Goal: Task Accomplishment & Management: Complete application form

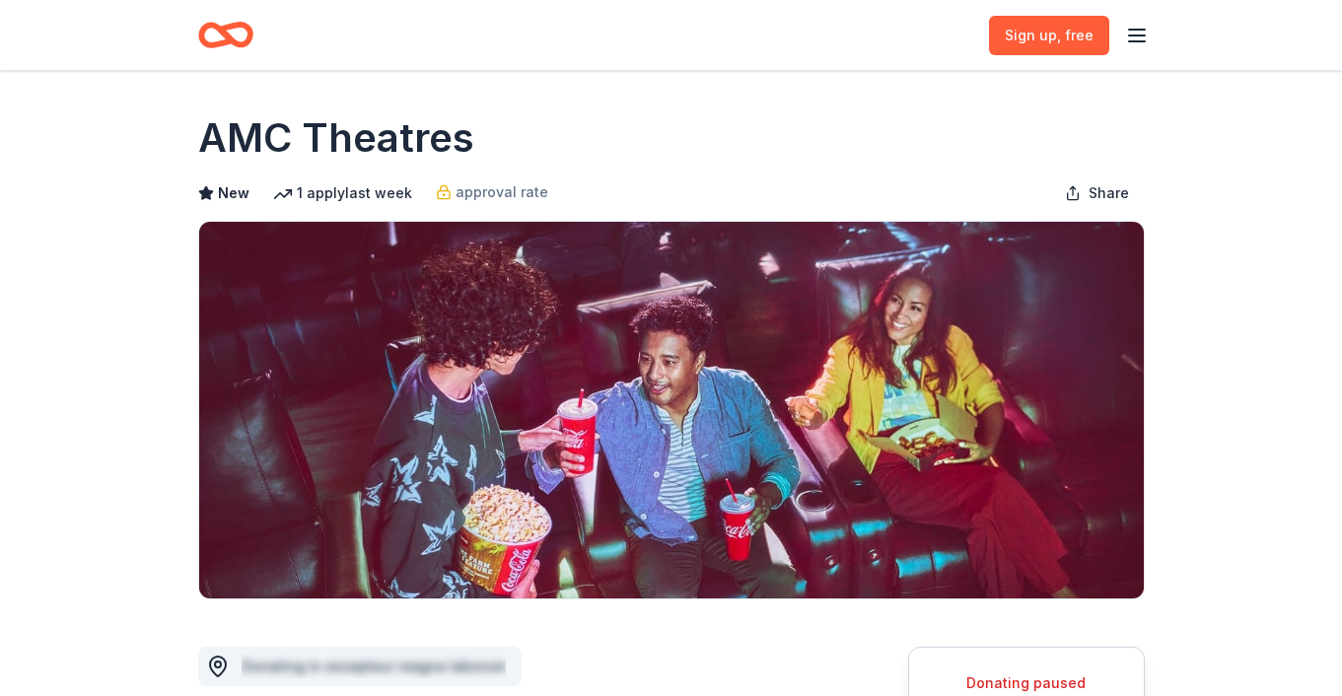
scroll to position [1969, 0]
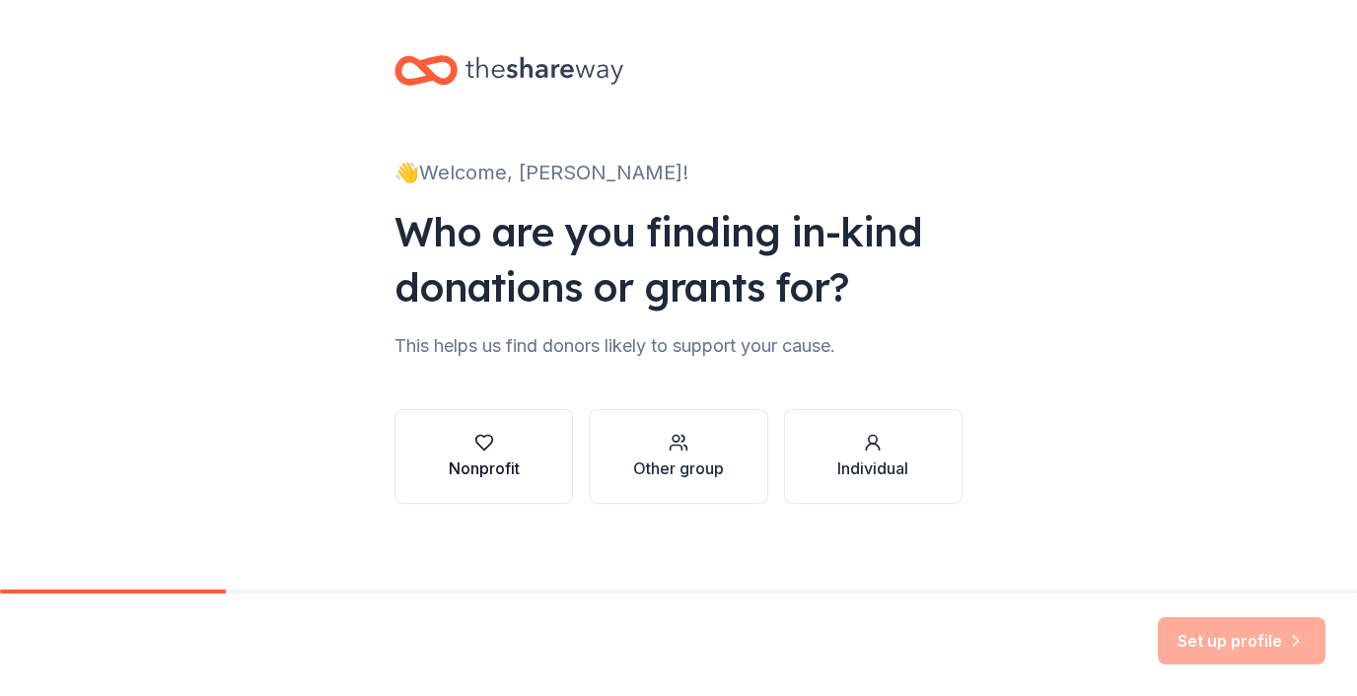
click at [474, 450] on icon "button" at bounding box center [484, 443] width 20 height 20
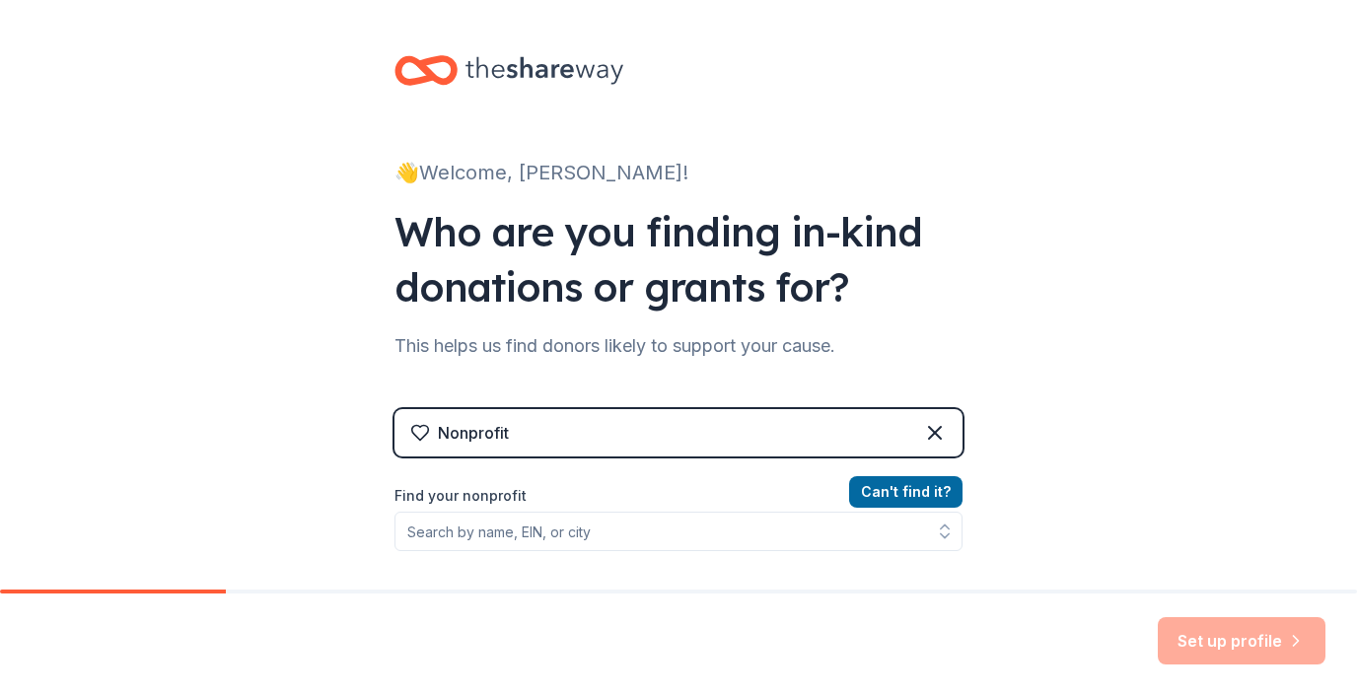
click at [702, 425] on div "Nonprofit" at bounding box center [678, 432] width 568 height 47
click at [548, 439] on div "Nonprofit" at bounding box center [678, 432] width 568 height 47
click at [543, 422] on div "Nonprofit" at bounding box center [678, 432] width 568 height 47
drag, startPoint x: 473, startPoint y: 333, endPoint x: 678, endPoint y: 319, distance: 205.6
click at [484, 333] on div "This helps us find donors likely to support your cause." at bounding box center [678, 346] width 568 height 32
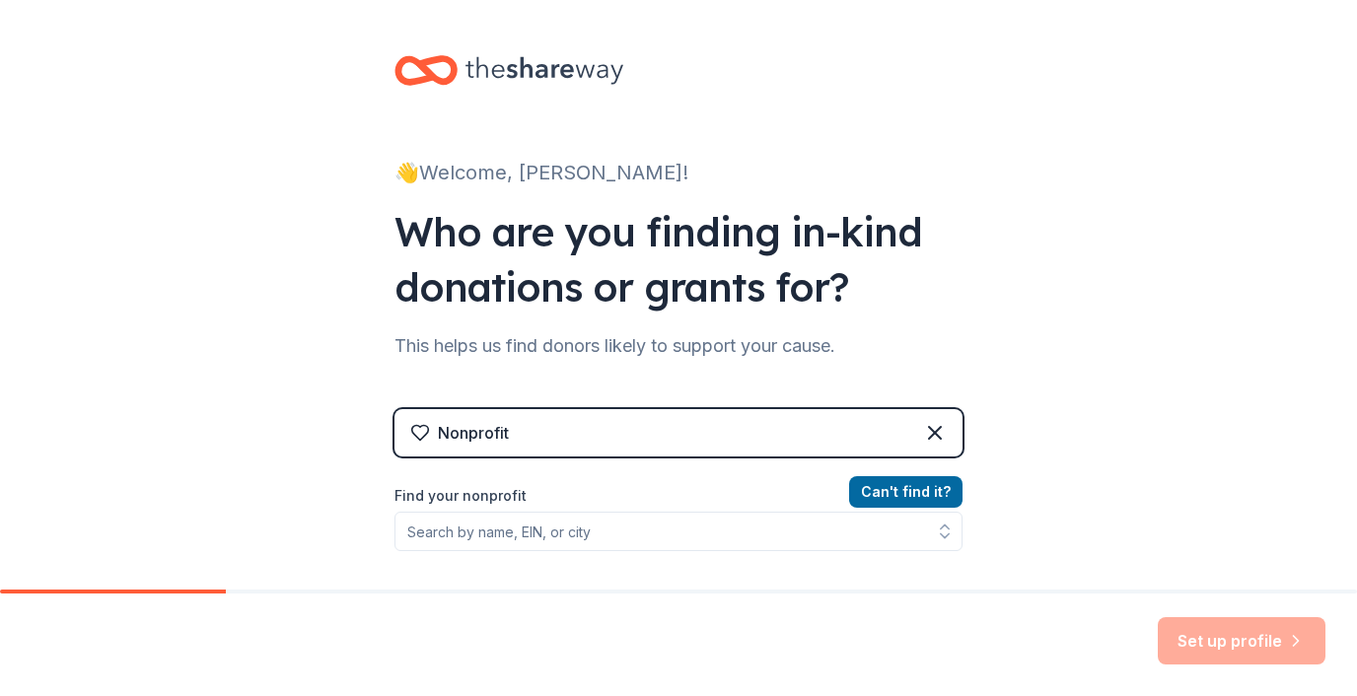
click at [600, 440] on div "Nonprofit" at bounding box center [678, 432] width 568 height 47
click at [654, 430] on div "Nonprofit" at bounding box center [678, 432] width 568 height 47
click at [821, 431] on div "Nonprofit" at bounding box center [678, 432] width 568 height 47
click at [668, 427] on div "Nonprofit" at bounding box center [678, 432] width 568 height 47
click at [629, 434] on div "Nonprofit" at bounding box center [678, 432] width 568 height 47
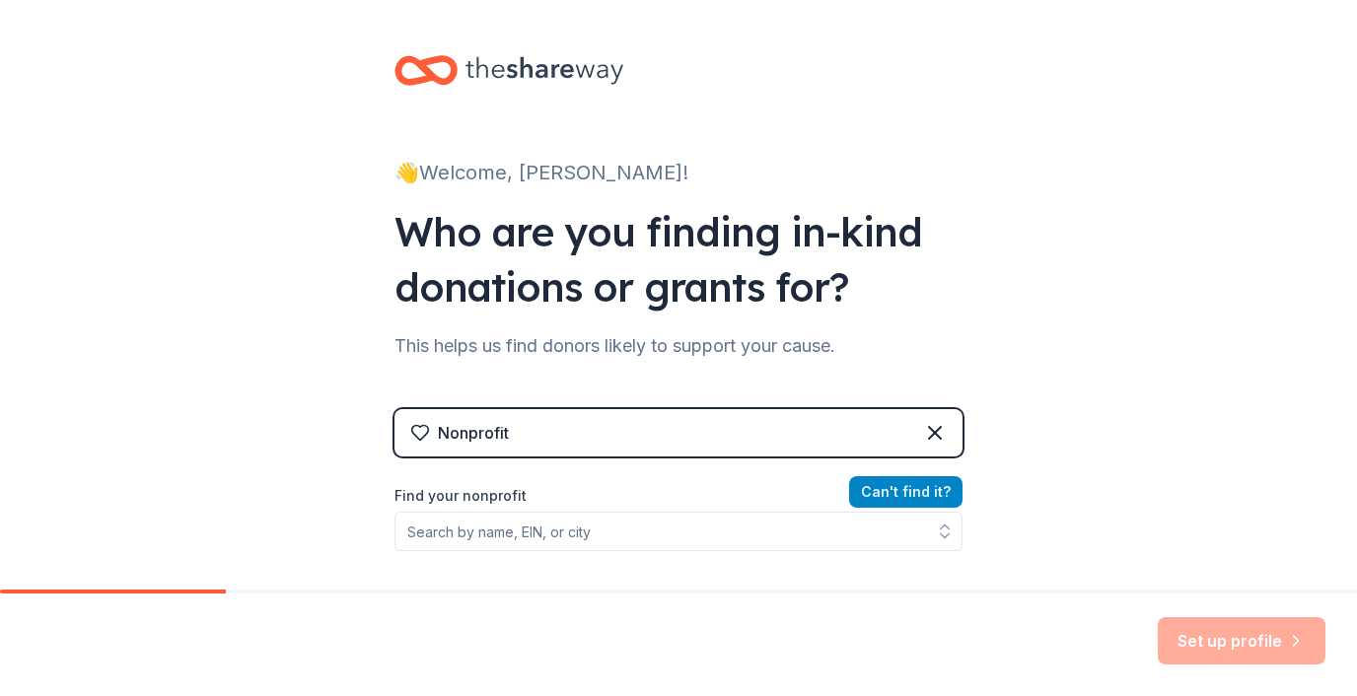
click at [919, 492] on button "Can ' t find it?" at bounding box center [905, 492] width 113 height 32
click at [673, 426] on div "Nonprofit" at bounding box center [678, 432] width 568 height 47
click at [631, 506] on div "Organization name *" at bounding box center [678, 498] width 568 height 28
click at [635, 494] on div "Organization name *" at bounding box center [678, 498] width 568 height 28
click at [640, 488] on div "Organization name *" at bounding box center [678, 498] width 568 height 28
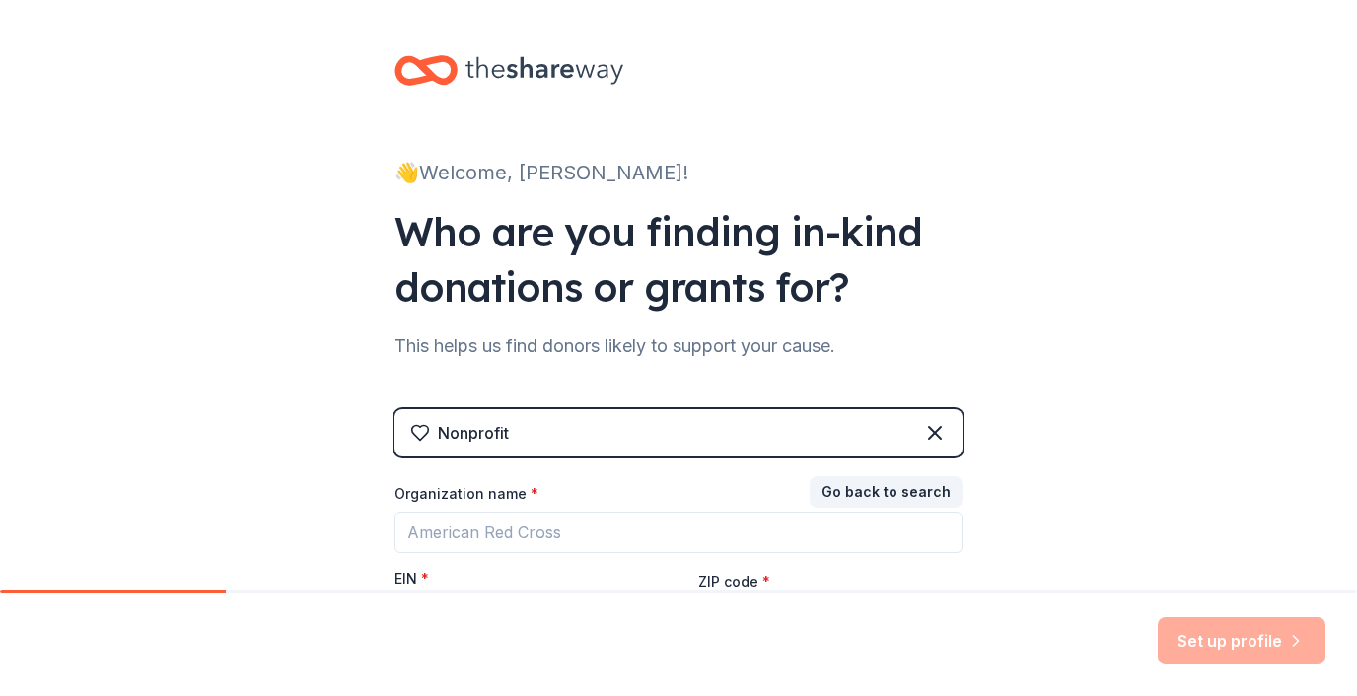
click at [512, 562] on div "Organization name * EIN * ZIP code * Don ' t have an EIN? Register under other …" at bounding box center [678, 580] width 568 height 193
drag, startPoint x: 619, startPoint y: 489, endPoint x: 642, endPoint y: 486, distance: 22.9
click at [624, 489] on div "Organization name *" at bounding box center [678, 498] width 568 height 28
click at [870, 478] on button "Go back to search" at bounding box center [886, 492] width 153 height 32
click at [700, 426] on div "Nonprofit" at bounding box center [678, 432] width 568 height 47
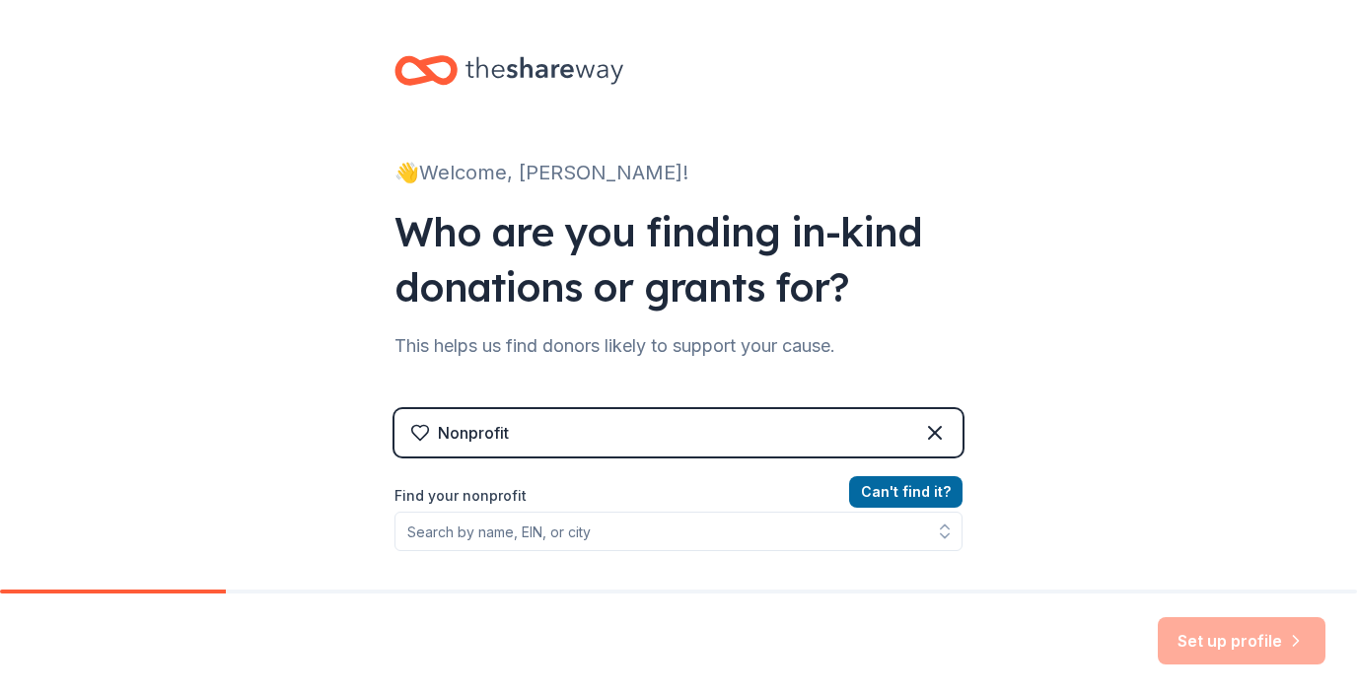
click at [466, 496] on label "Find your nonprofit" at bounding box center [678, 496] width 568 height 24
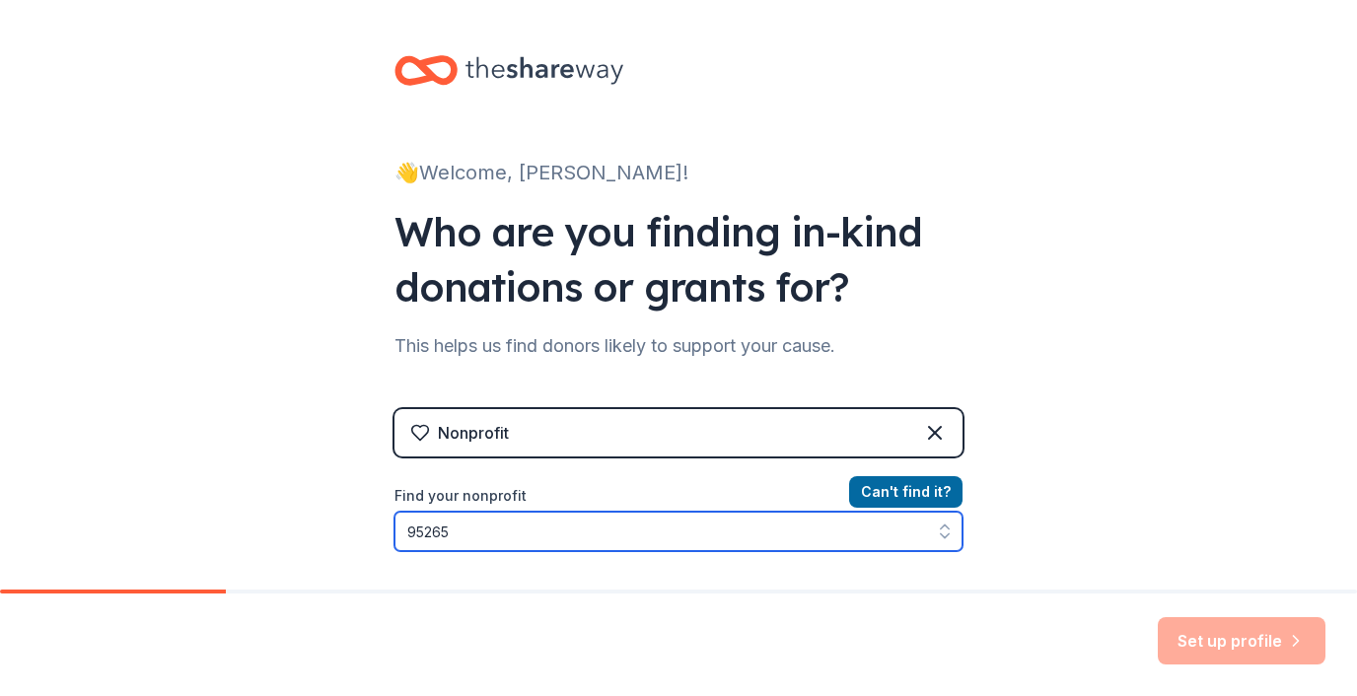
scroll to position [60, 0]
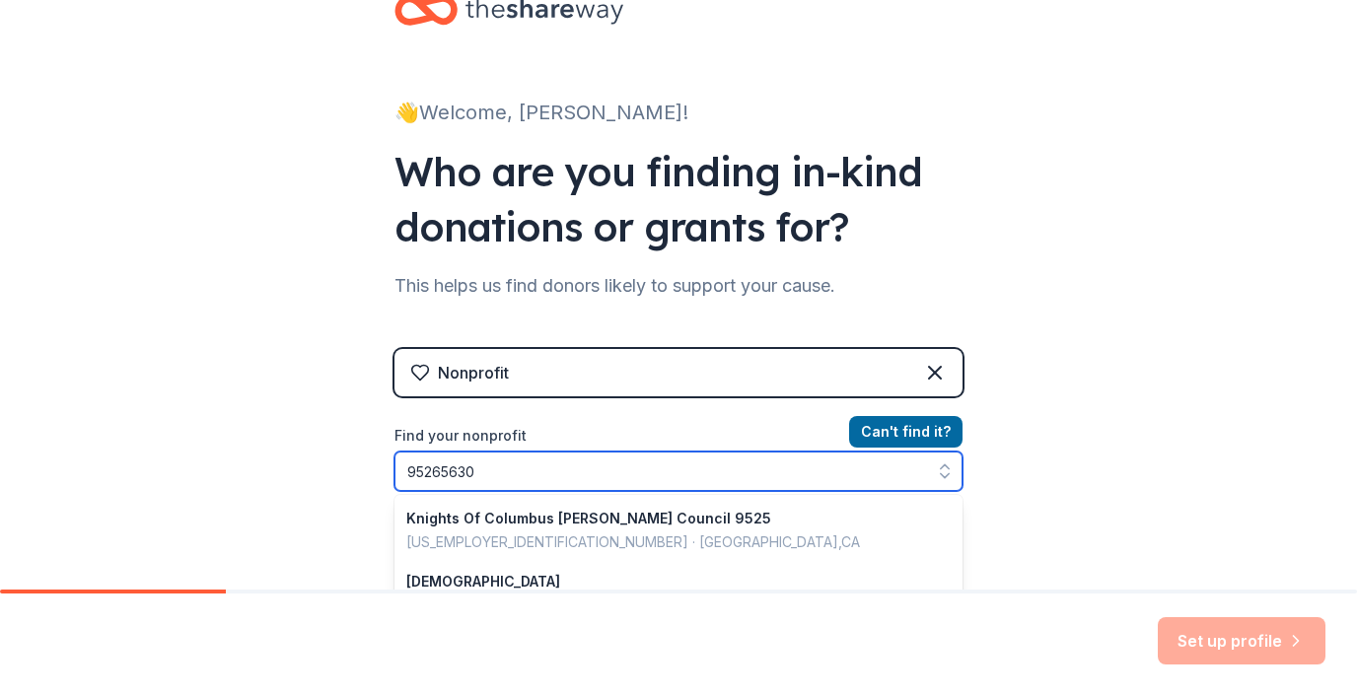
type input "952656302"
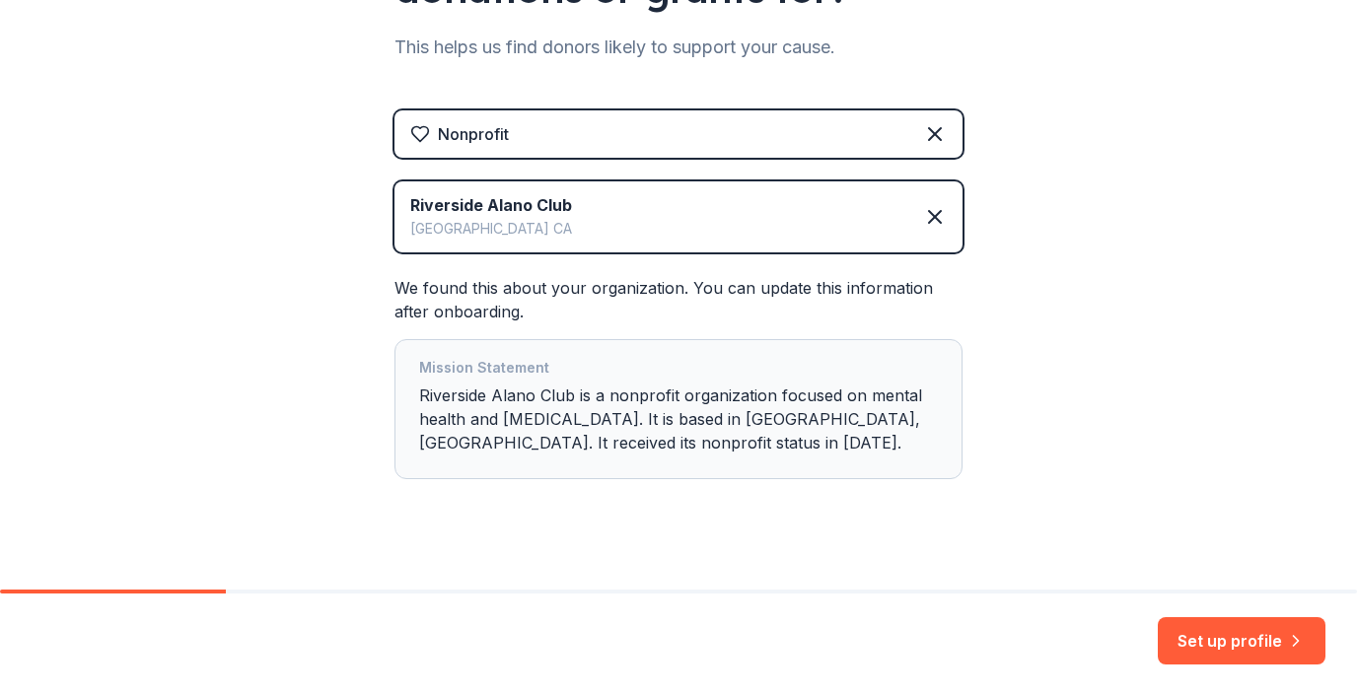
scroll to position [322, 0]
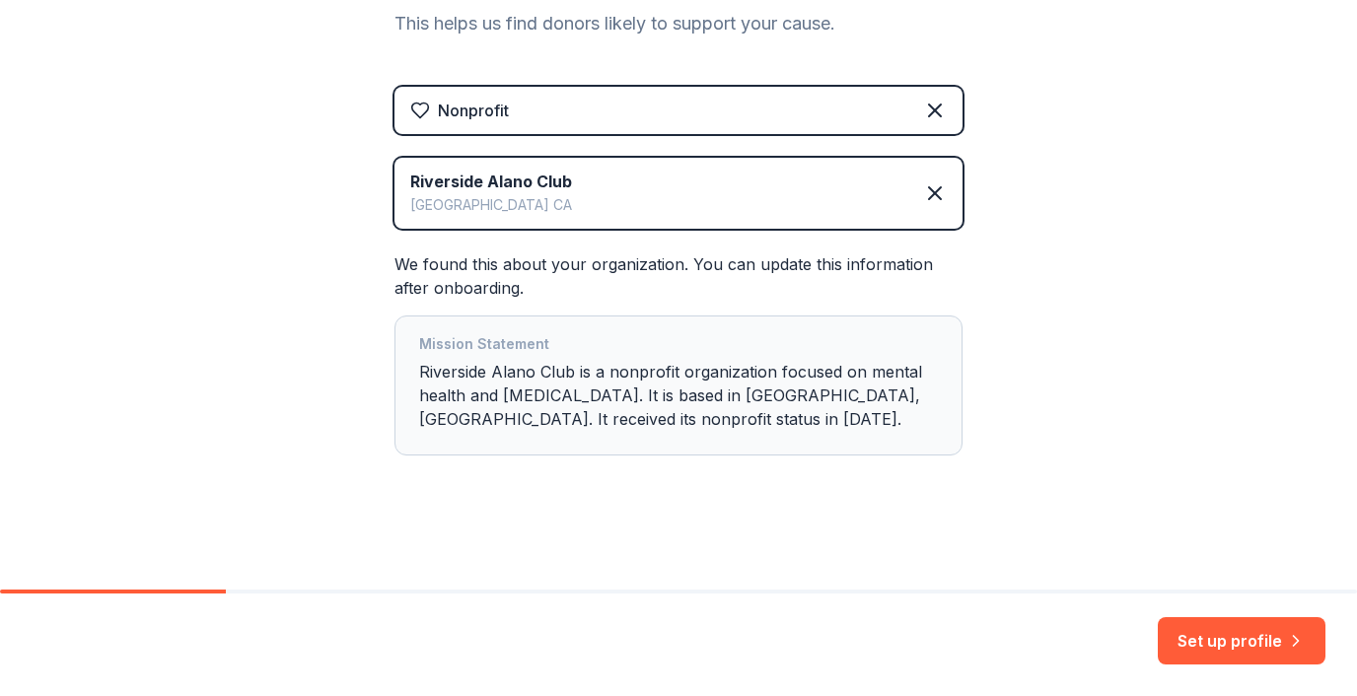
click at [666, 424] on div "Mission Statement Riverside Alano Club is a nonprofit organization focused on m…" at bounding box center [678, 385] width 519 height 106
click at [1235, 635] on button "Set up profile" at bounding box center [1242, 640] width 168 height 47
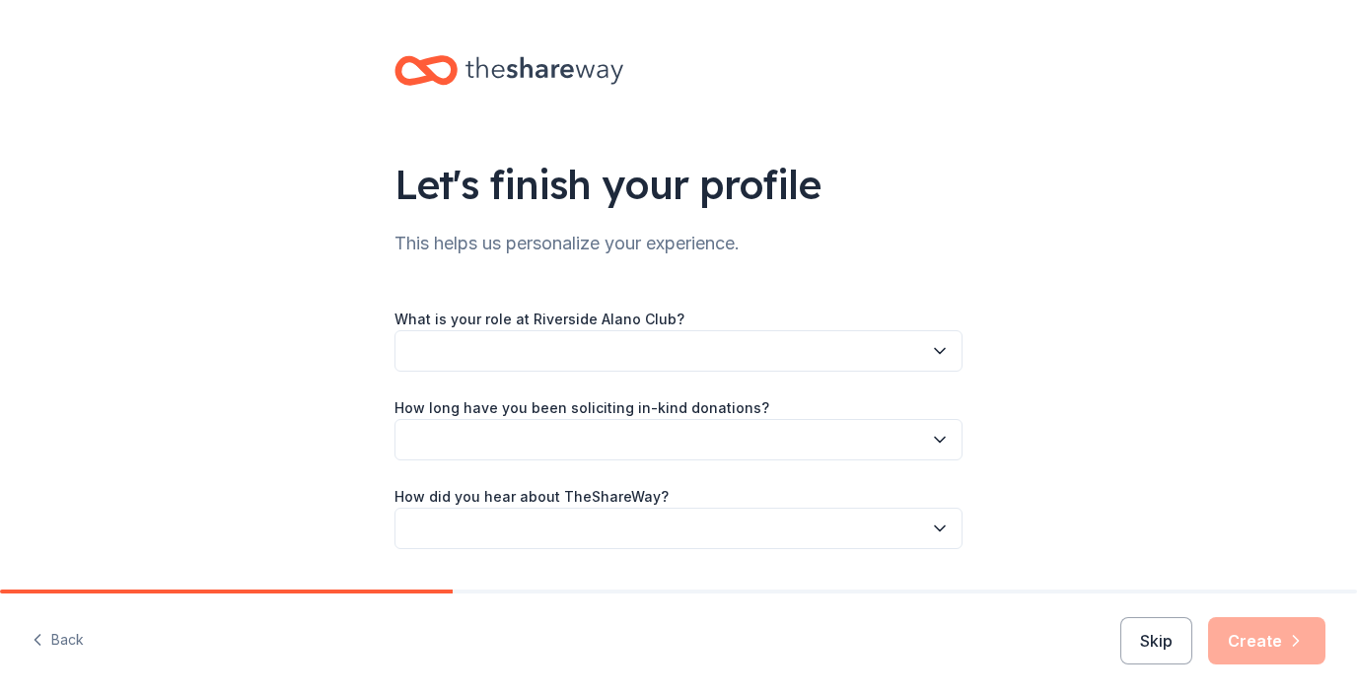
click at [931, 359] on icon "button" at bounding box center [940, 351] width 20 height 20
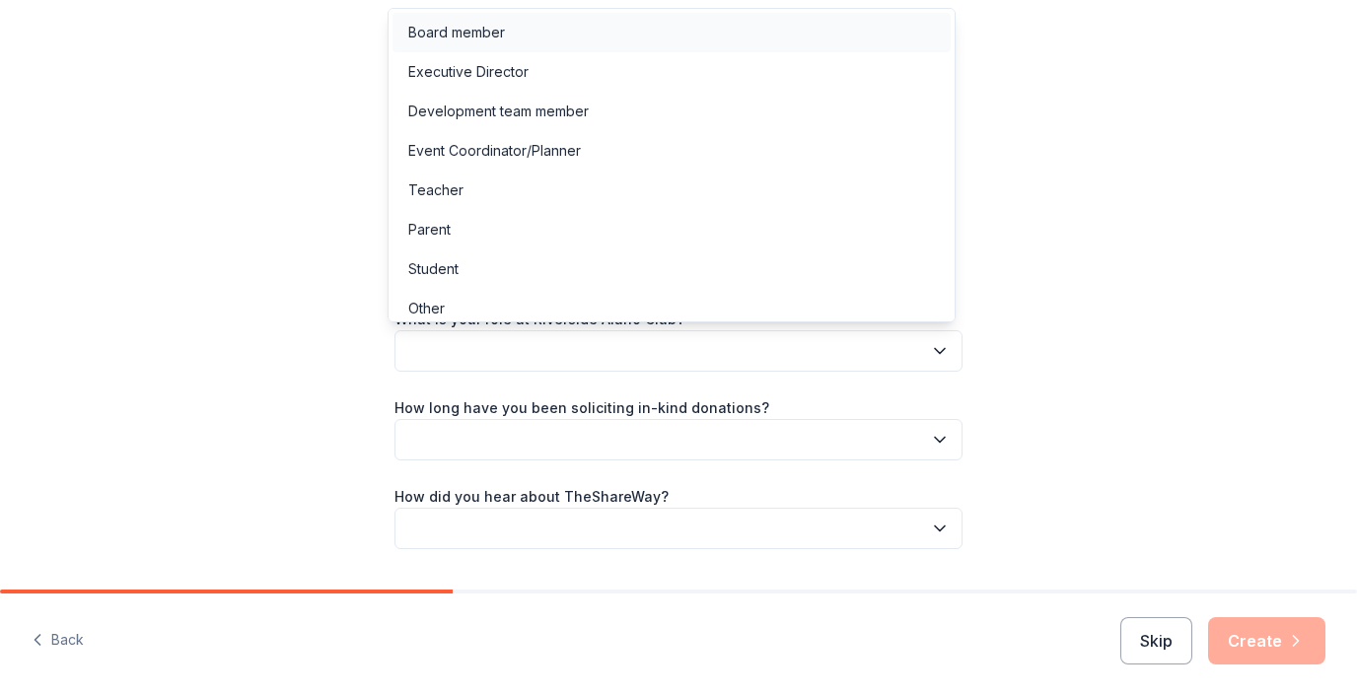
click at [528, 24] on div "Board member" at bounding box center [671, 32] width 558 height 39
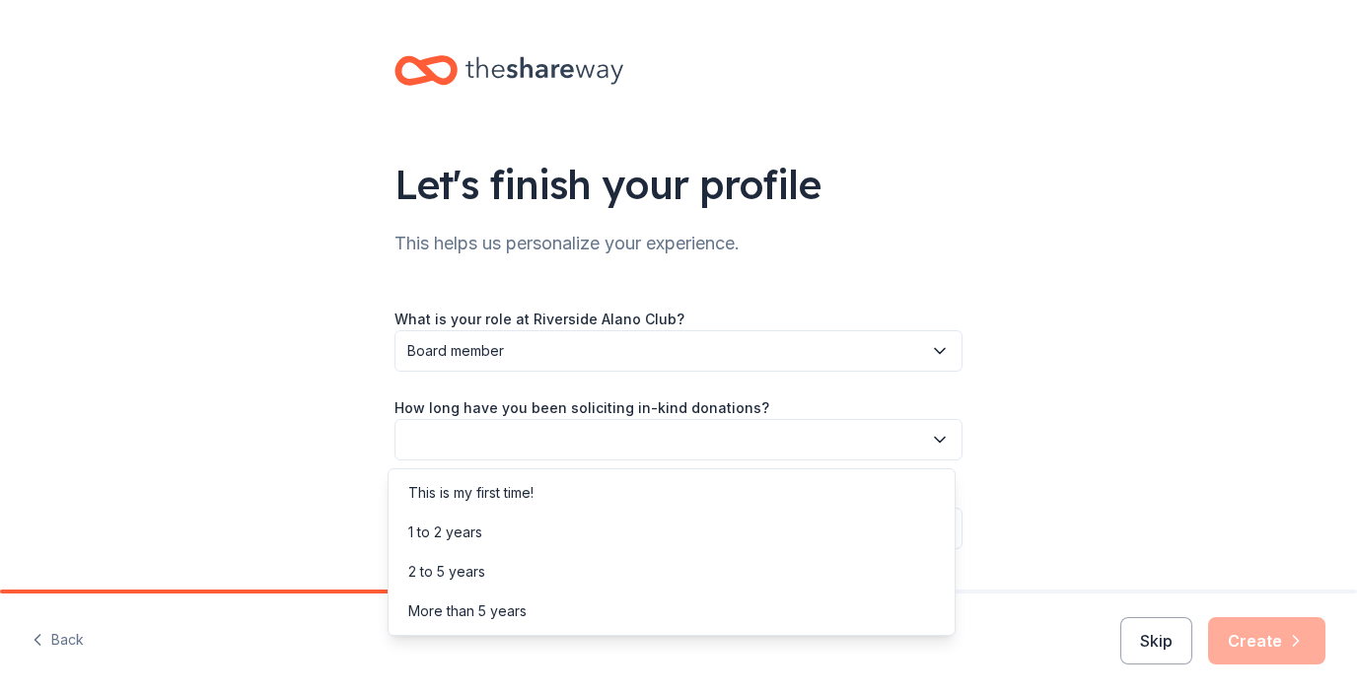
click at [933, 434] on icon "button" at bounding box center [940, 440] width 20 height 20
click at [490, 491] on div "This is my first time!" at bounding box center [470, 493] width 125 height 24
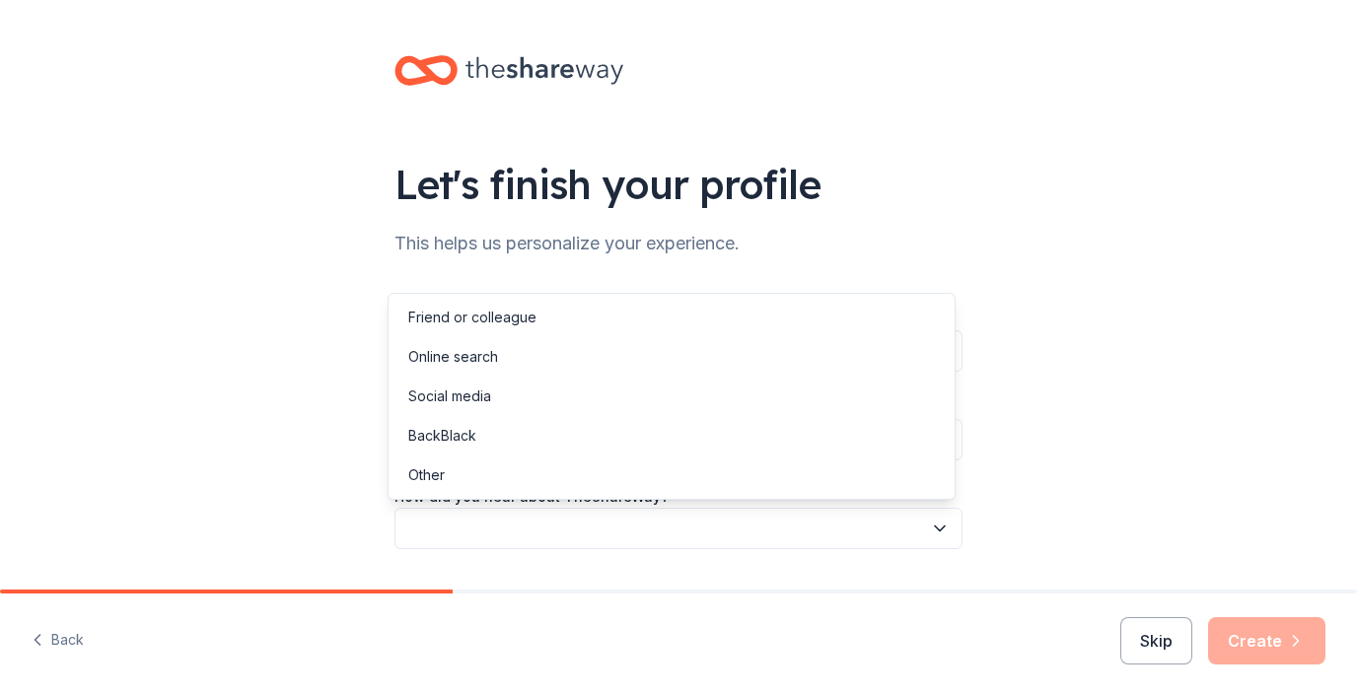
click at [933, 526] on icon "button" at bounding box center [940, 529] width 20 height 20
click at [516, 314] on div "Friend or colleague" at bounding box center [472, 318] width 128 height 24
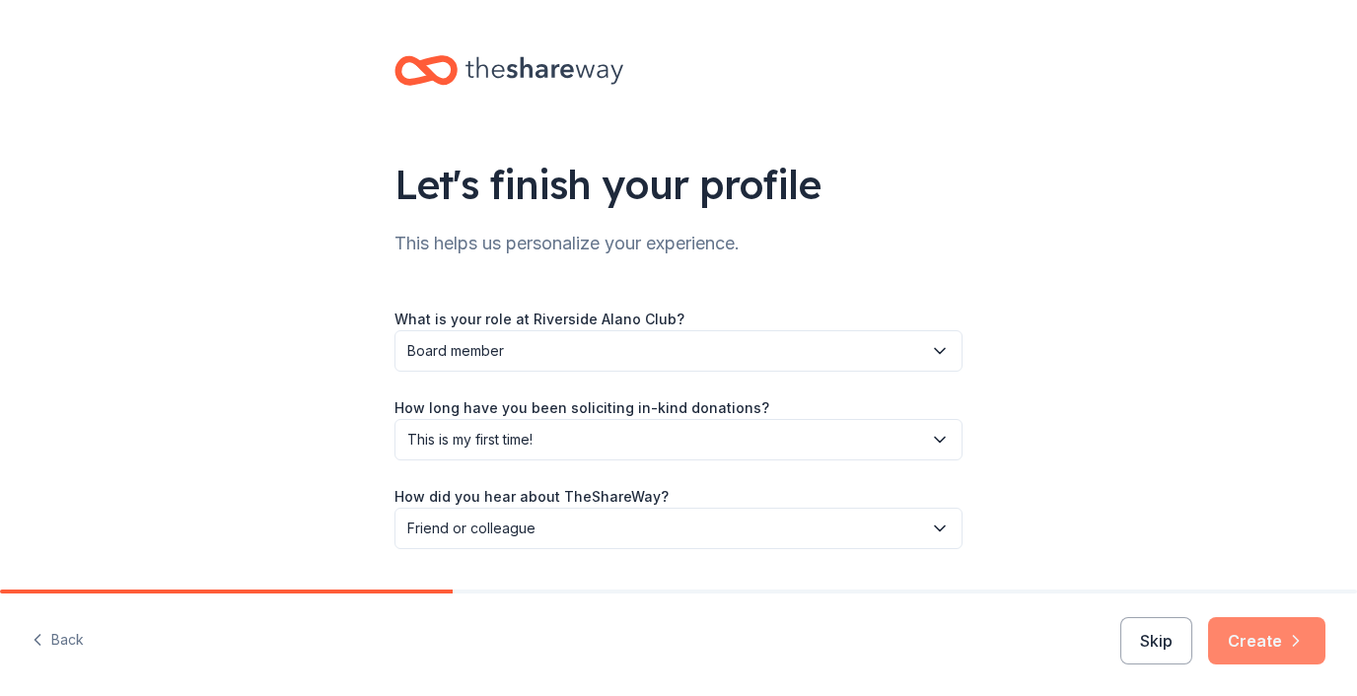
click at [1247, 633] on button "Create" at bounding box center [1266, 640] width 117 height 47
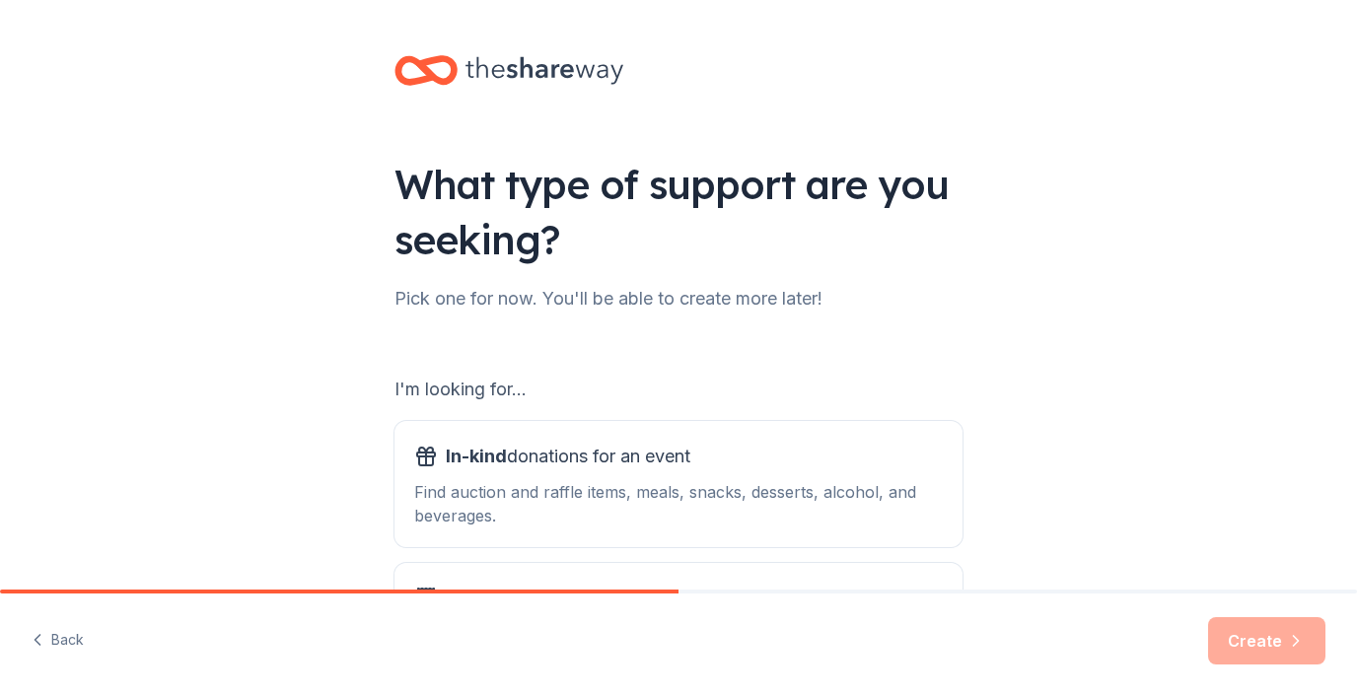
click at [583, 397] on div "I'm looking for..." at bounding box center [678, 390] width 568 height 32
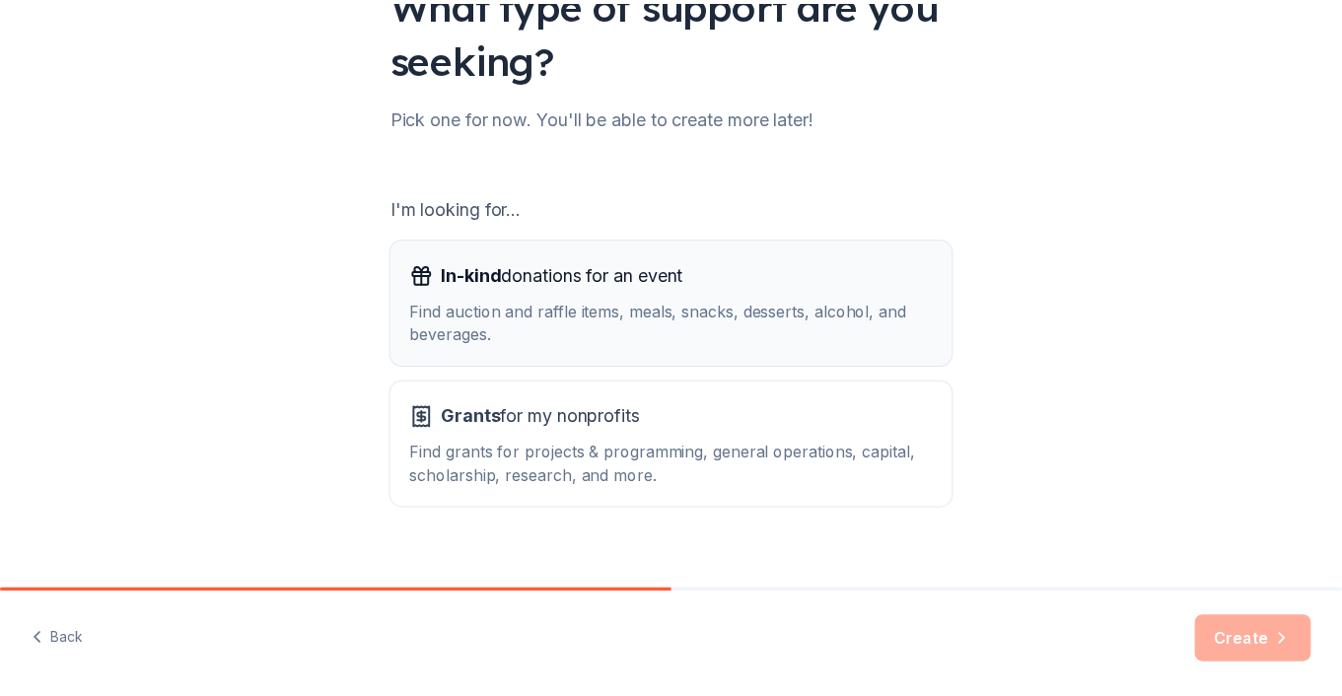
scroll to position [206, 0]
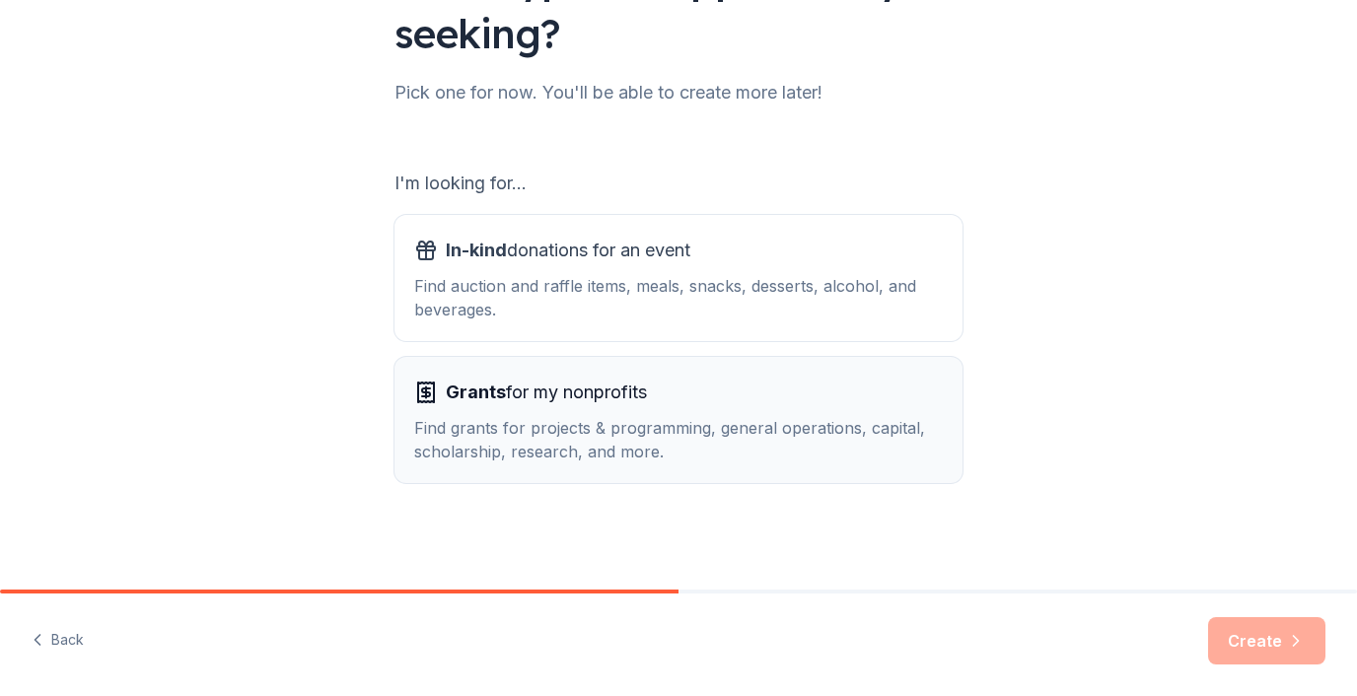
click at [688, 429] on div "Find grants for projects & programming, general operations, capital, scholarshi…" at bounding box center [678, 439] width 529 height 47
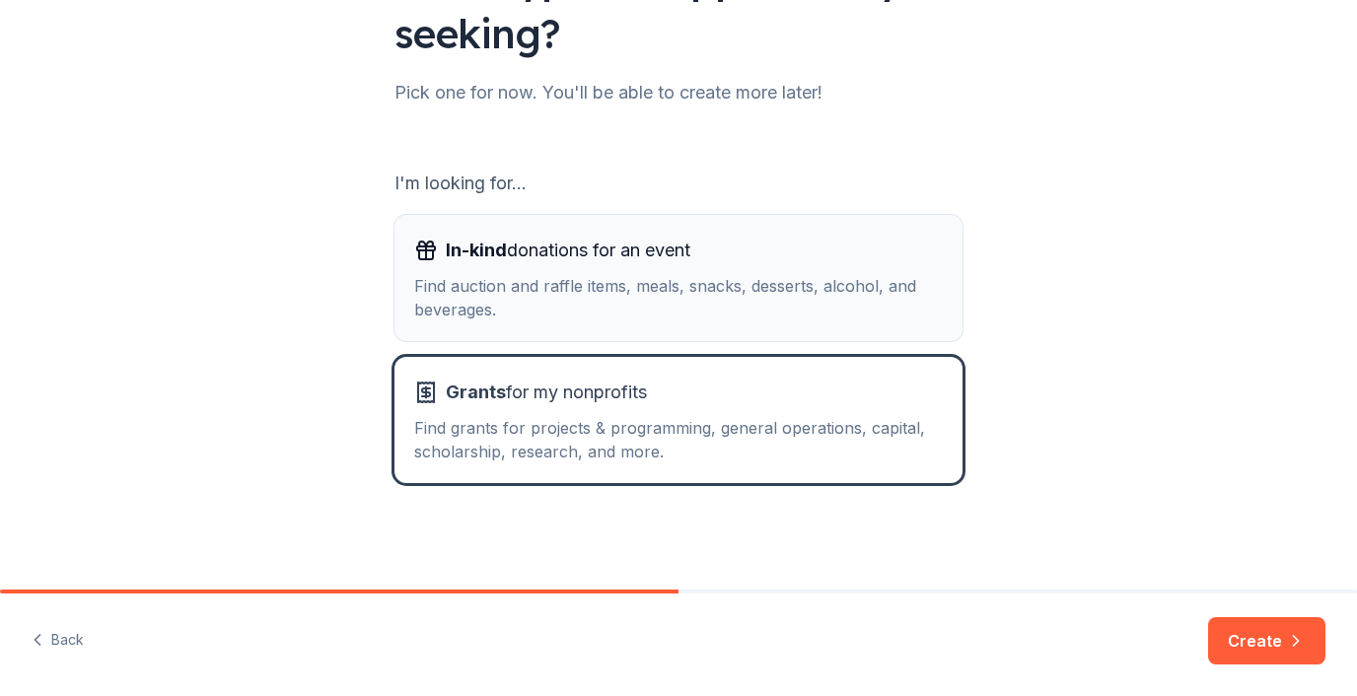
click at [790, 300] on div "Find auction and raffle items, meals, snacks, desserts, alcohol, and beverages." at bounding box center [678, 297] width 529 height 47
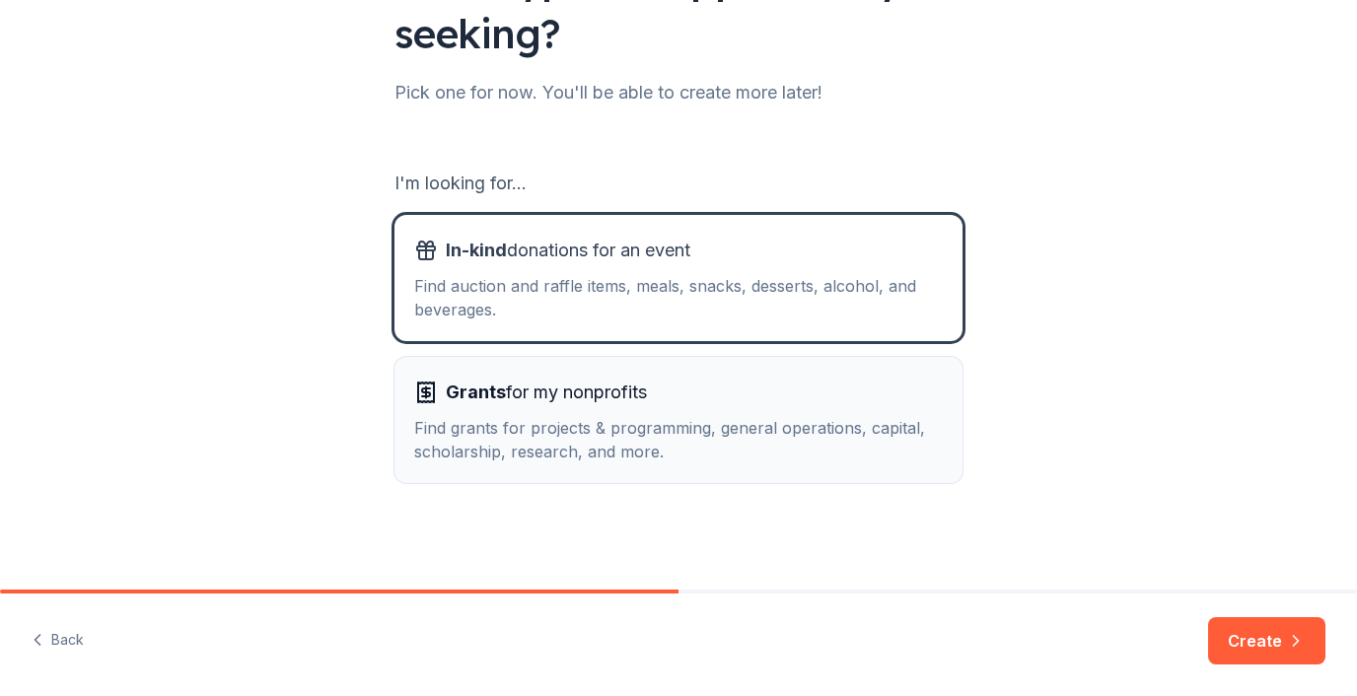
click at [673, 435] on div "Find grants for projects & programming, general operations, capital, scholarshi…" at bounding box center [678, 439] width 529 height 47
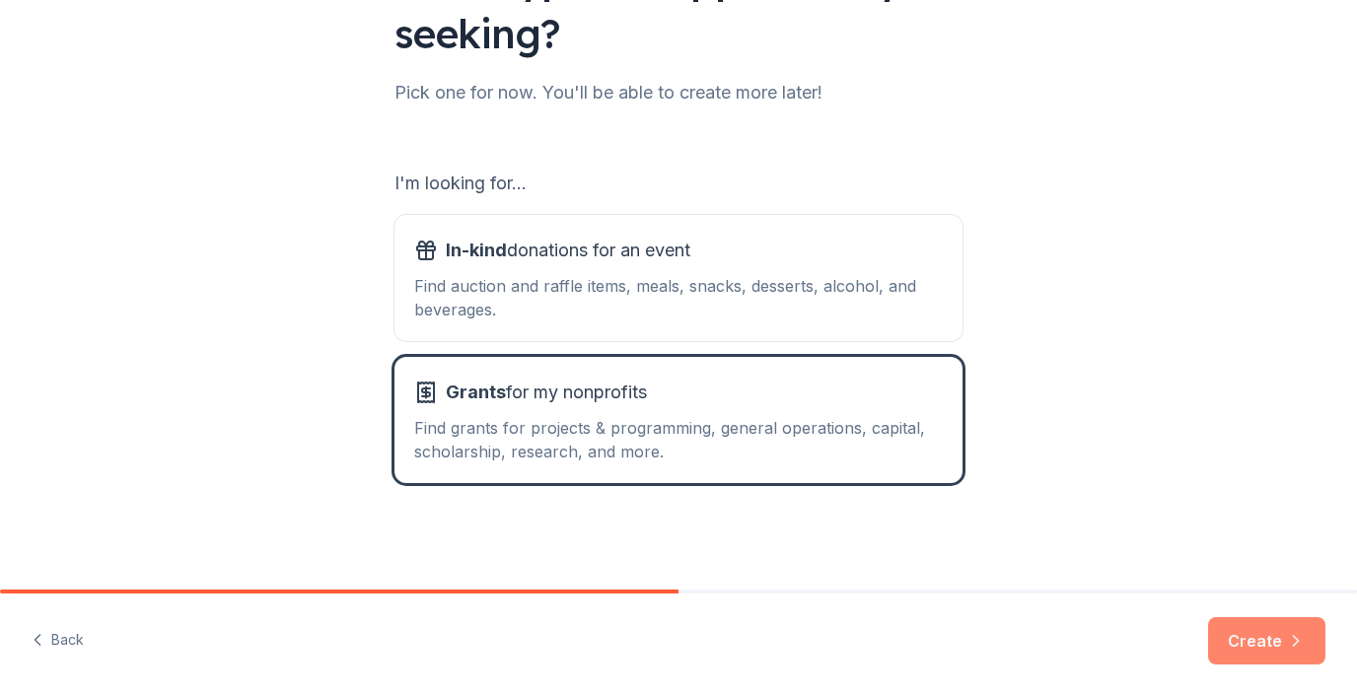
click at [1267, 633] on button "Create" at bounding box center [1266, 640] width 117 height 47
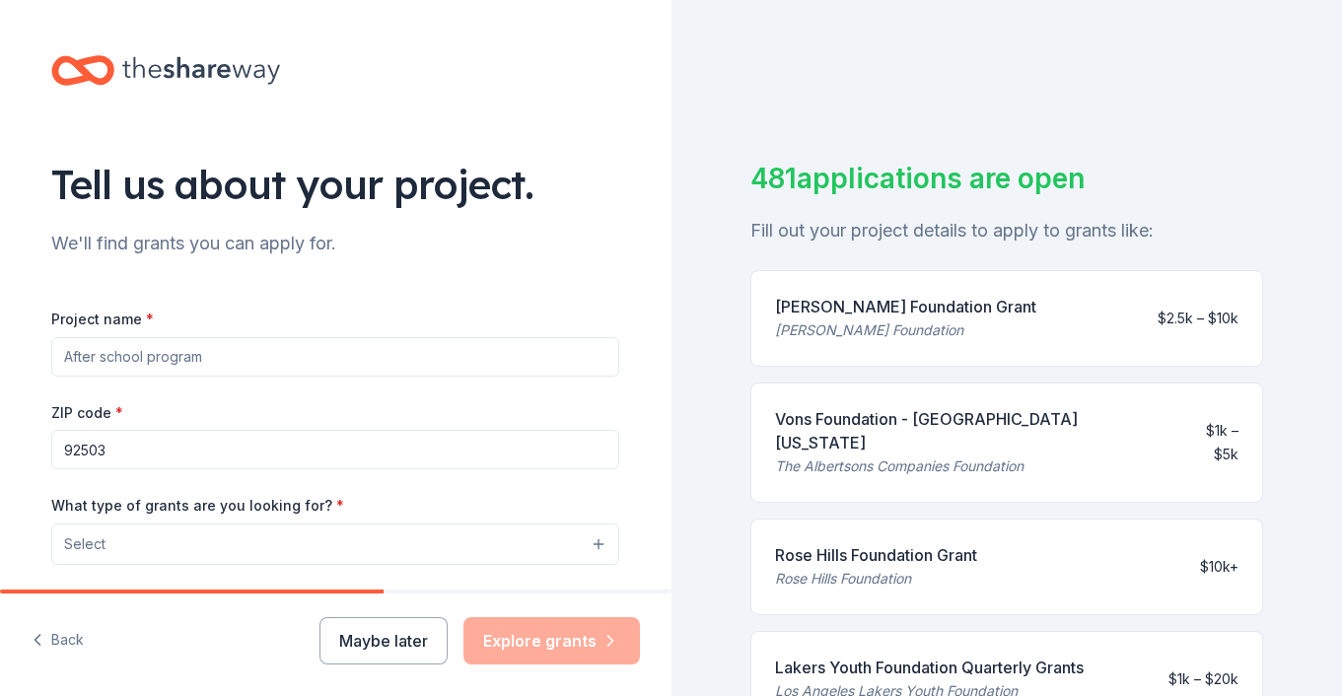
click at [399, 371] on input "Project name *" at bounding box center [335, 356] width 568 height 39
type input "b"
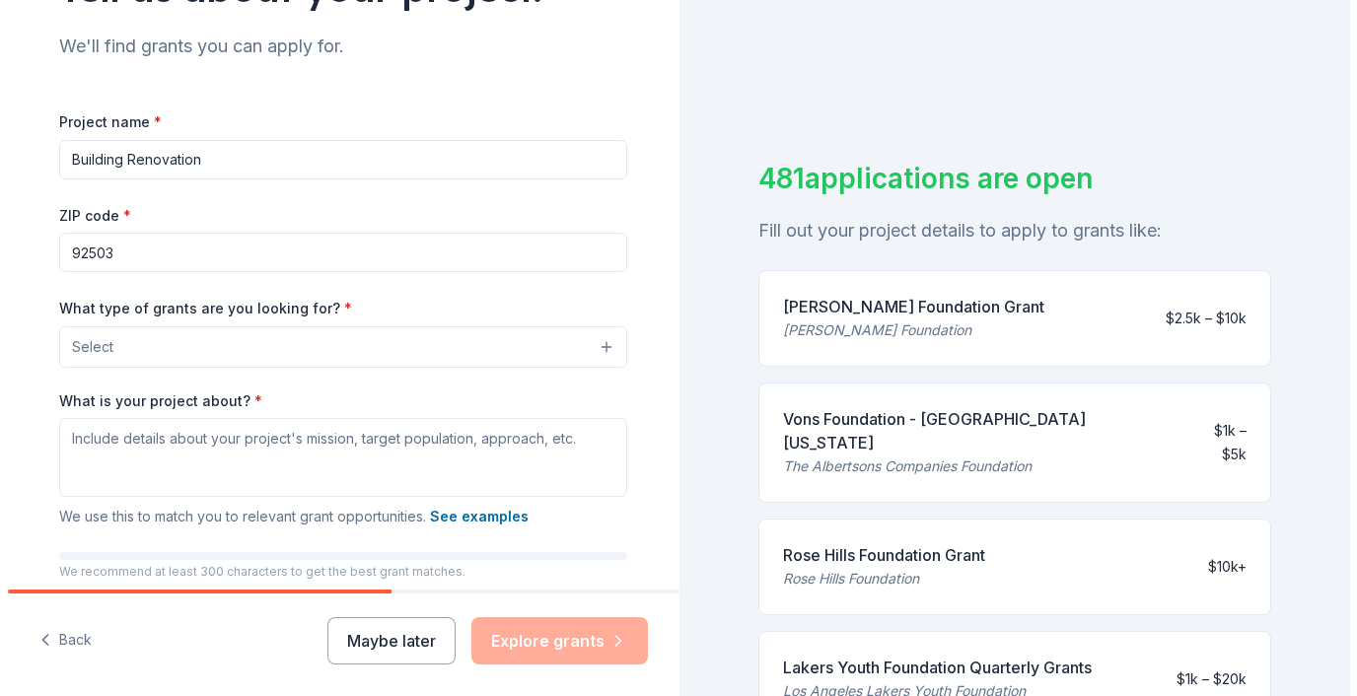
scroll to position [353, 0]
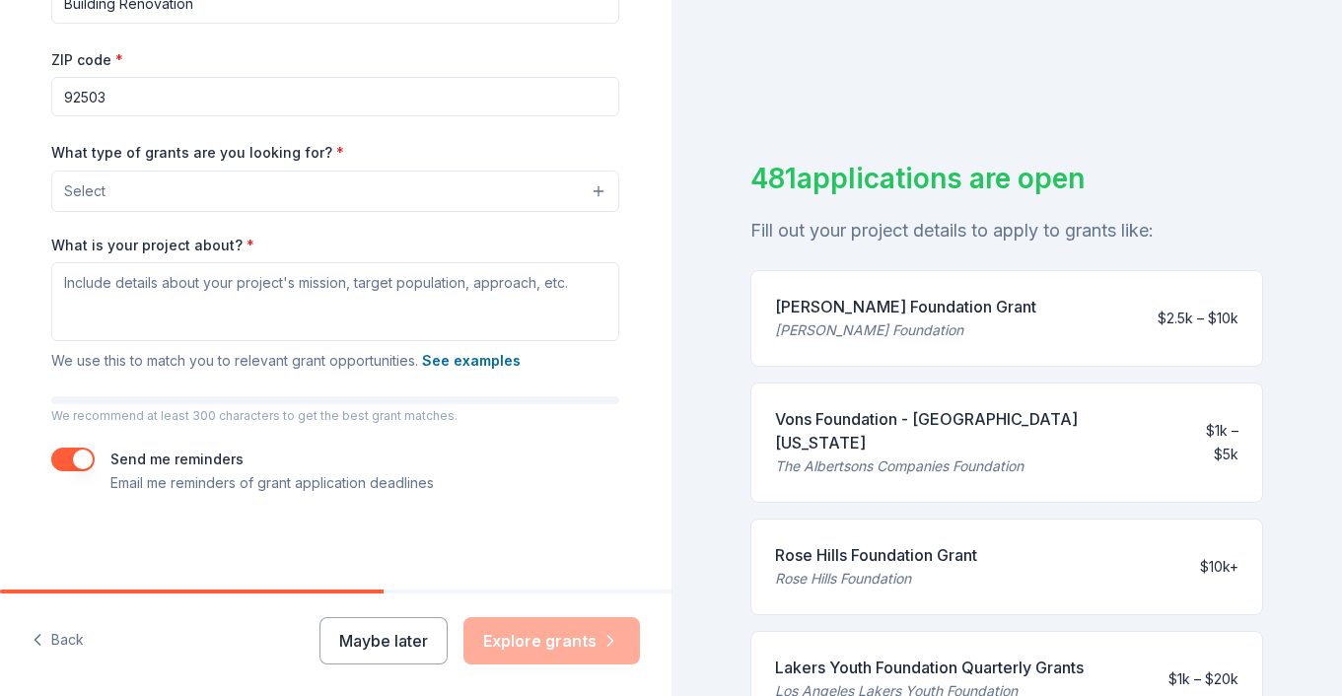
type input "Building Renovation"
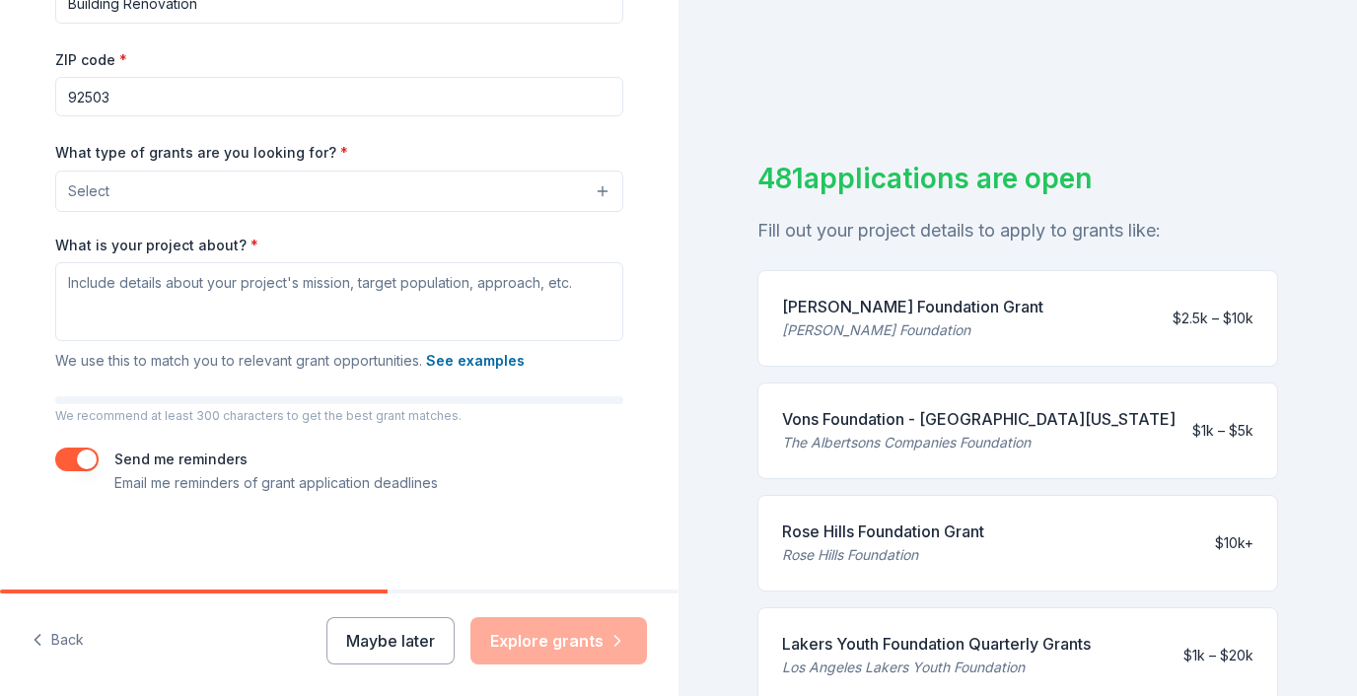
click at [153, 194] on button "Select" at bounding box center [339, 191] width 568 height 41
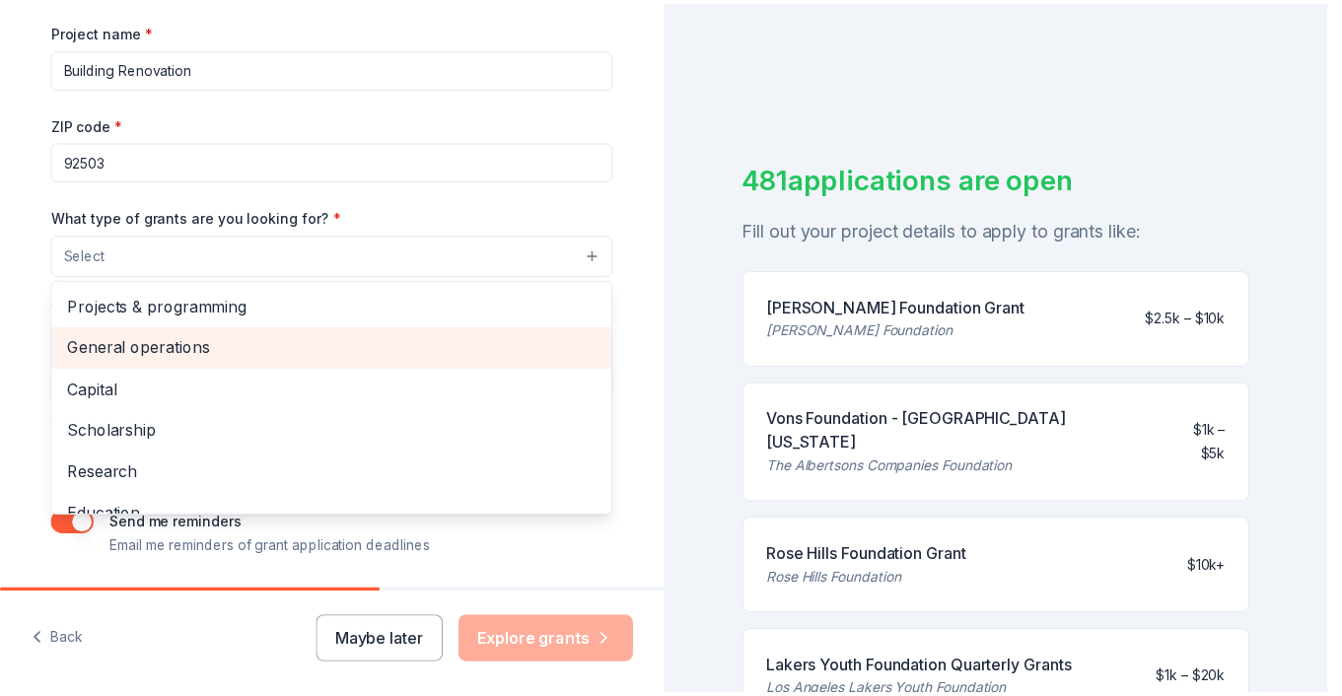
scroll to position [254, 0]
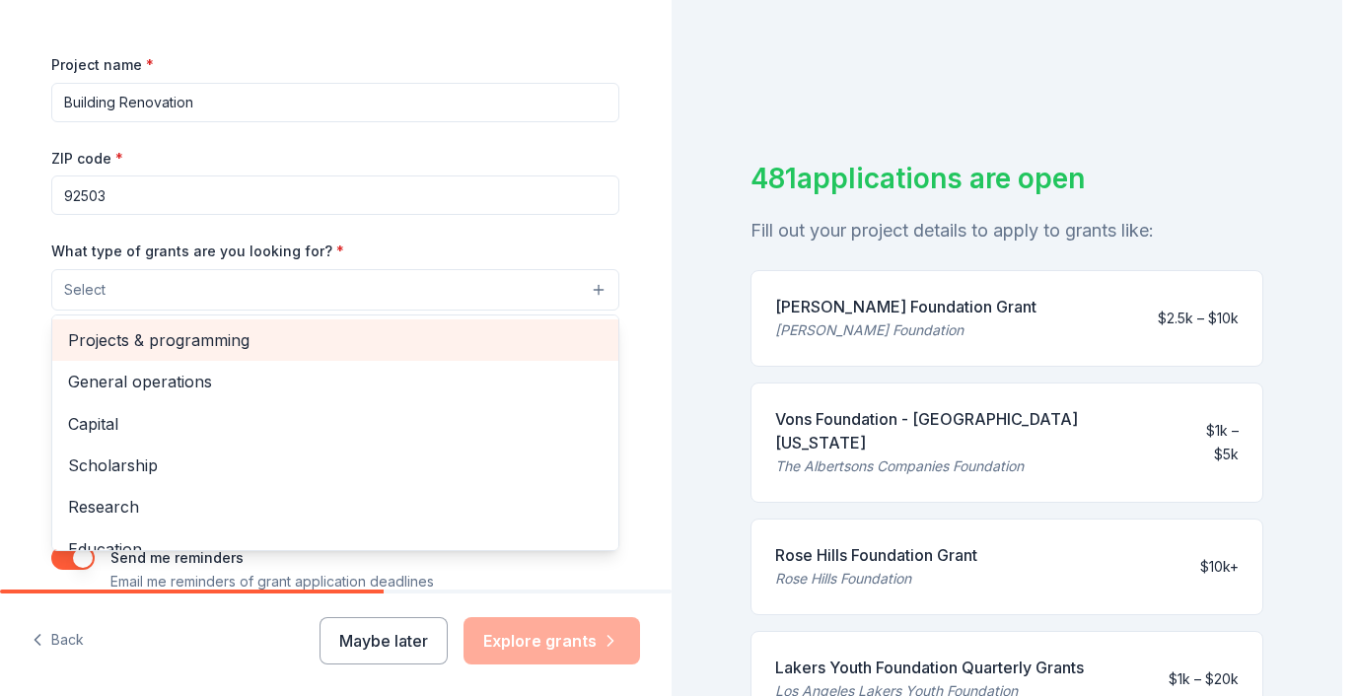
click at [206, 342] on span "Projects & programming" at bounding box center [335, 340] width 534 height 26
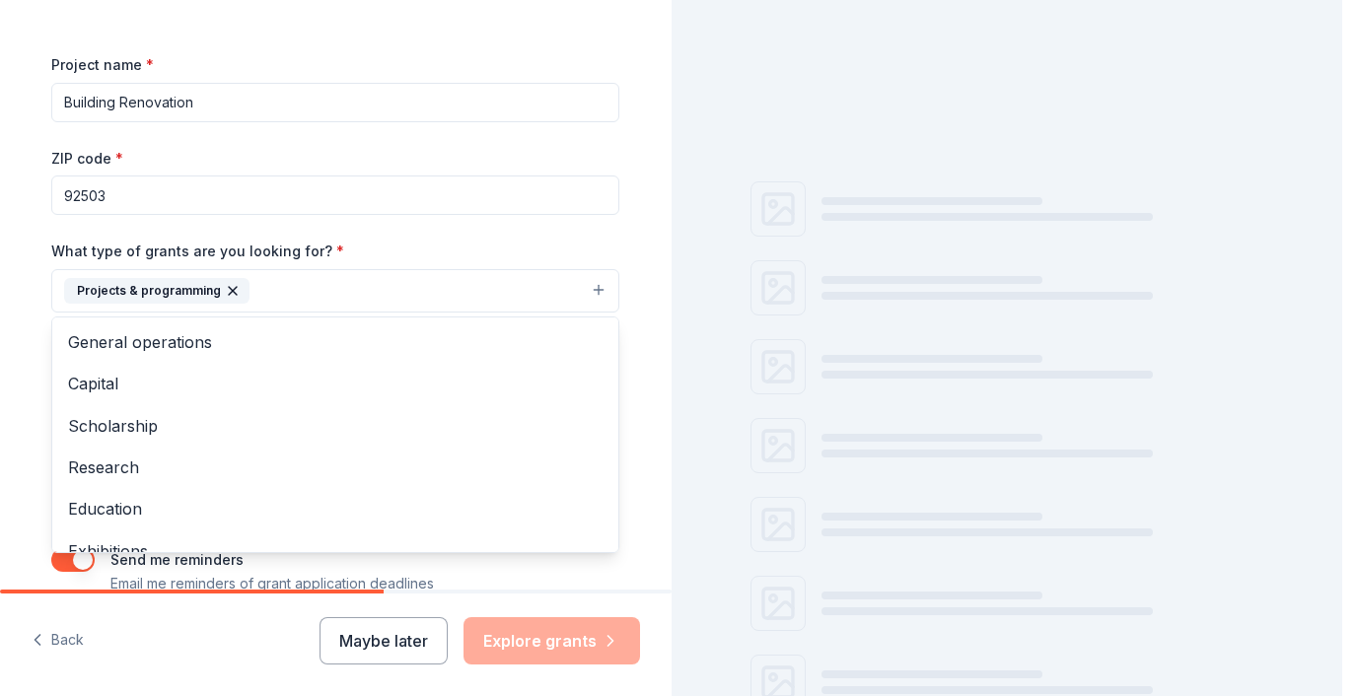
click at [530, 607] on div "Tell us about your project. We'll find grants you can apply for. Project name *…" at bounding box center [335, 348] width 671 height 696
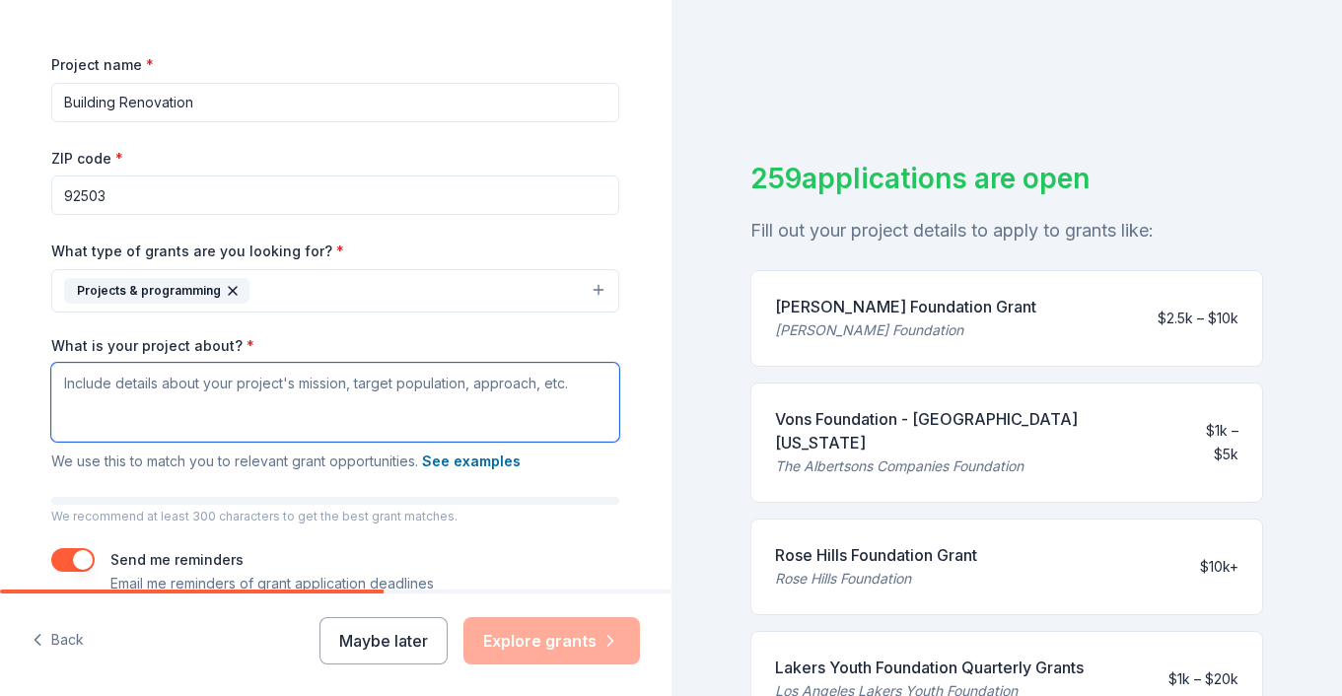
click at [257, 399] on textarea "What is your project about? *" at bounding box center [335, 402] width 568 height 79
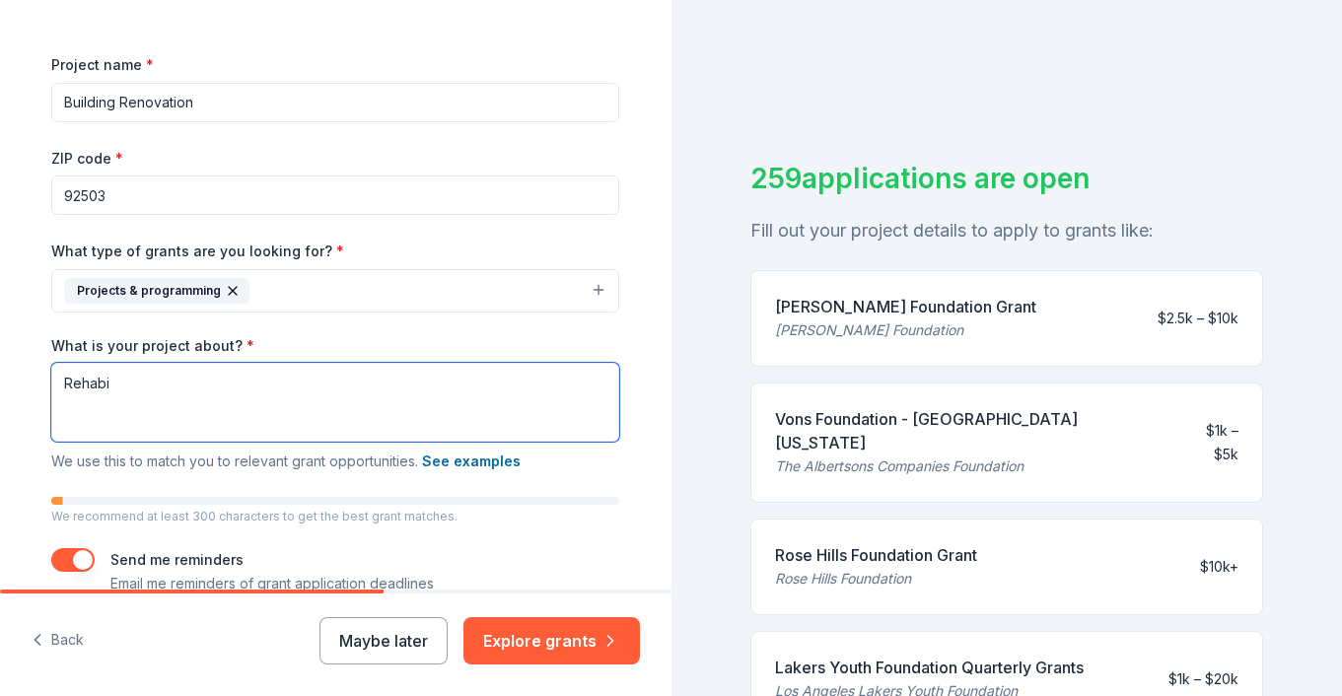
drag, startPoint x: 74, startPoint y: 381, endPoint x: 256, endPoint y: 403, distance: 183.8
click at [256, 403] on textarea "Rehabi" at bounding box center [335, 402] width 568 height 79
type textarea "Rehabilitating our kitchen, and interior painting, parking lot renovation."
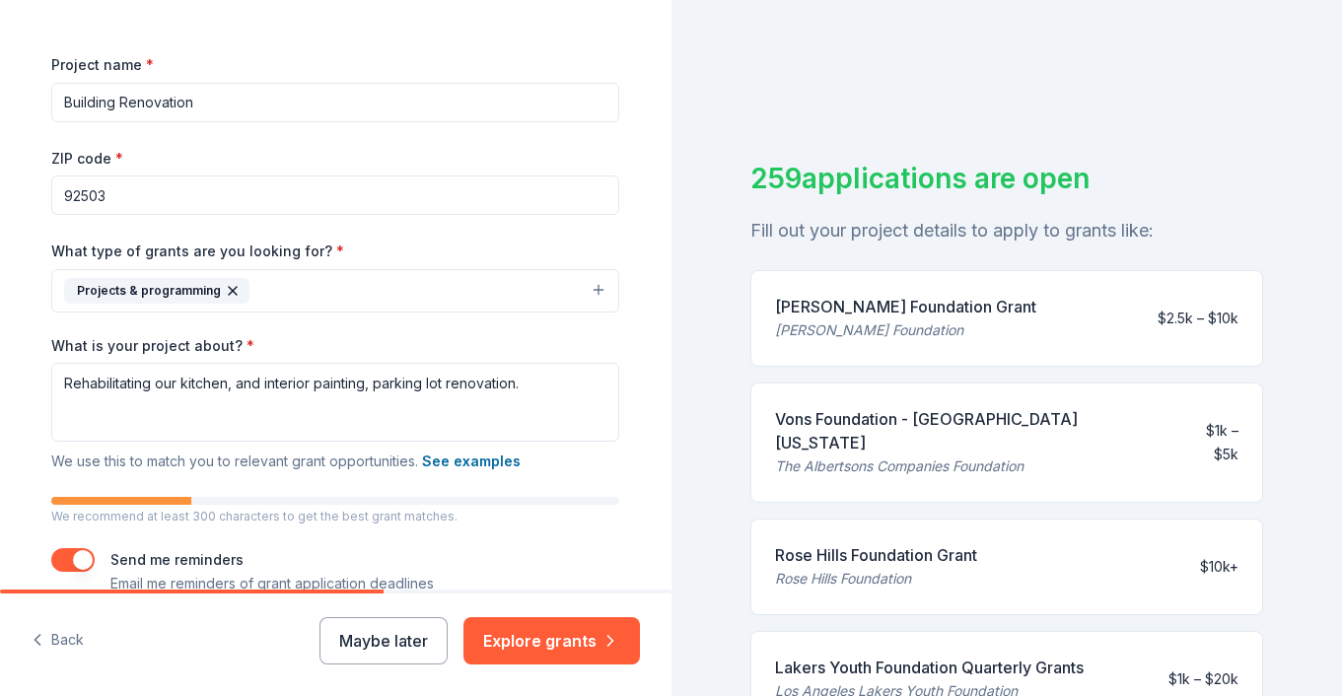
click at [637, 438] on div "Tell us about your project. We'll find grants you can apply for. Project name *…" at bounding box center [335, 218] width 631 height 945
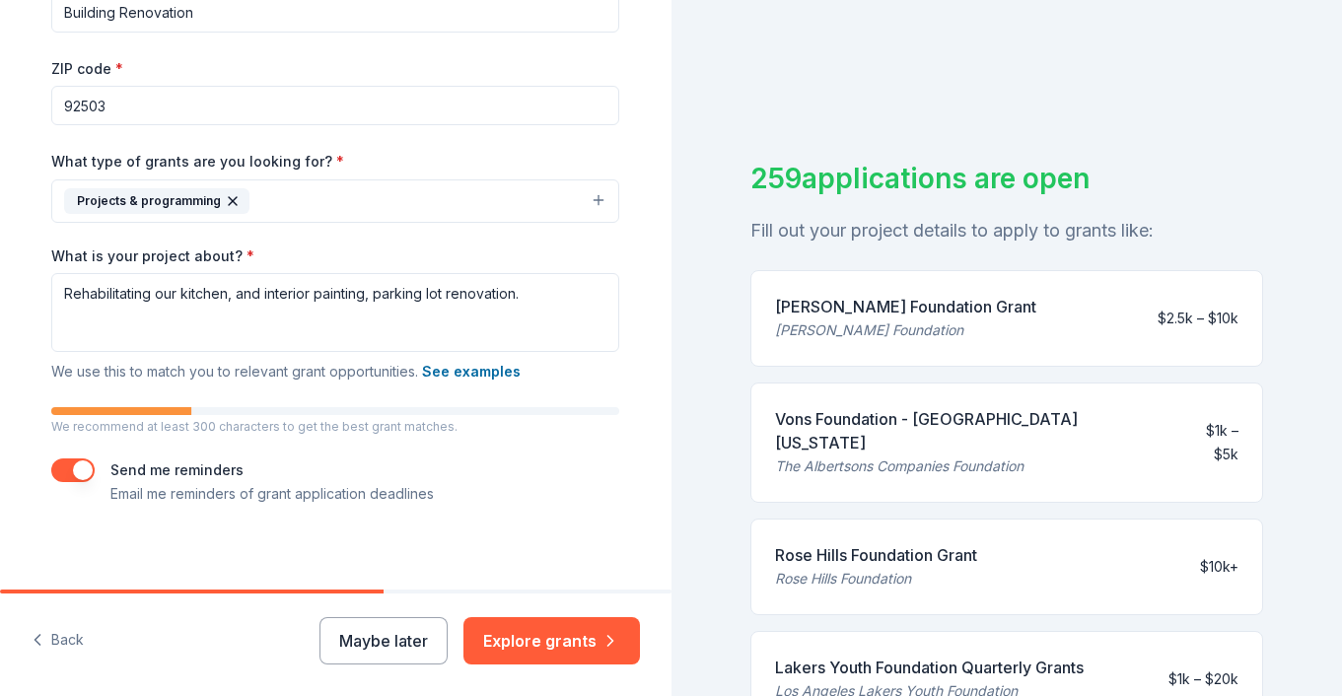
scroll to position [355, 0]
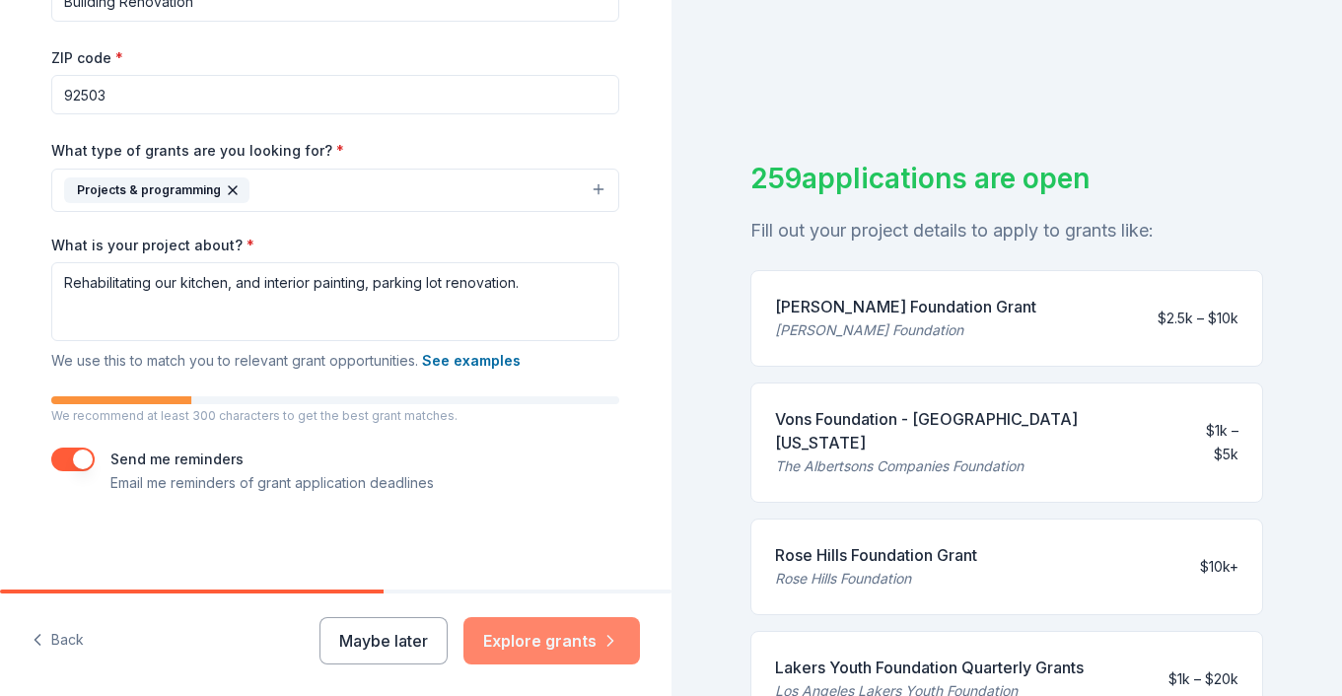
click at [538, 647] on button "Explore grants" at bounding box center [551, 640] width 176 height 47
click at [525, 644] on div "Maybe later Explore grants" at bounding box center [479, 640] width 320 height 47
click at [507, 644] on div "Maybe later Explore grants" at bounding box center [479, 640] width 320 height 47
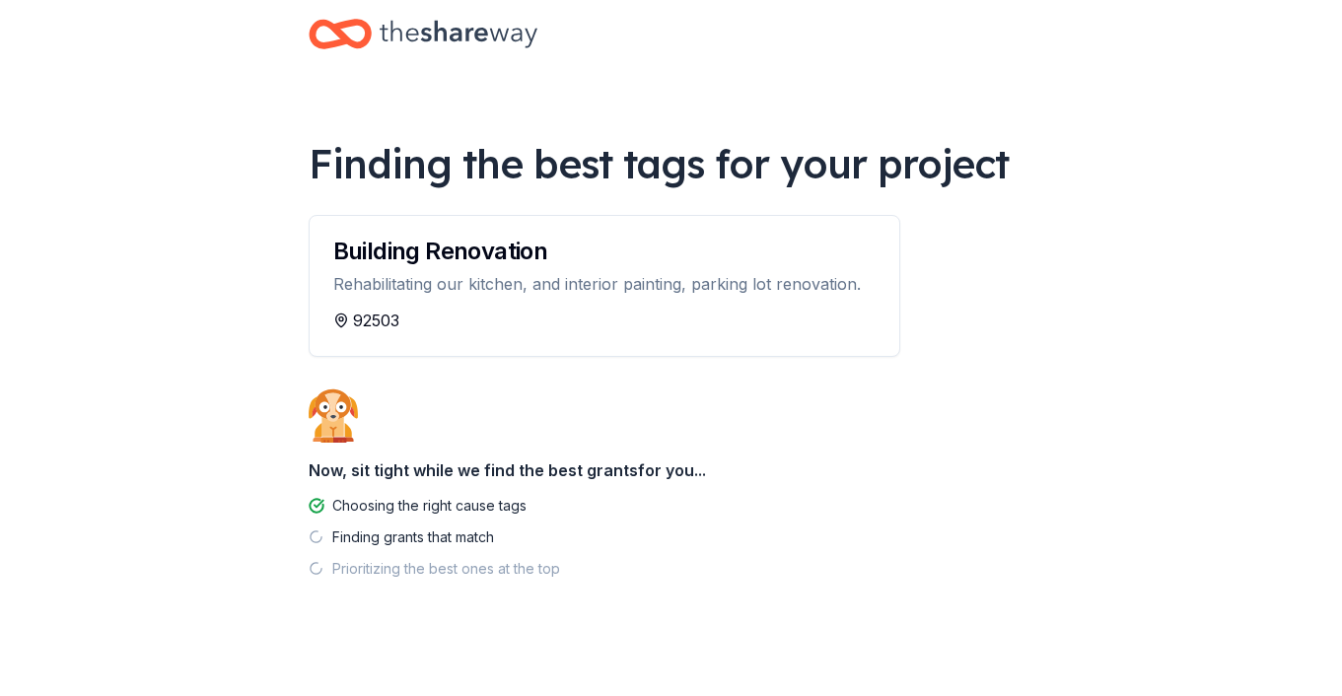
scroll to position [43, 0]
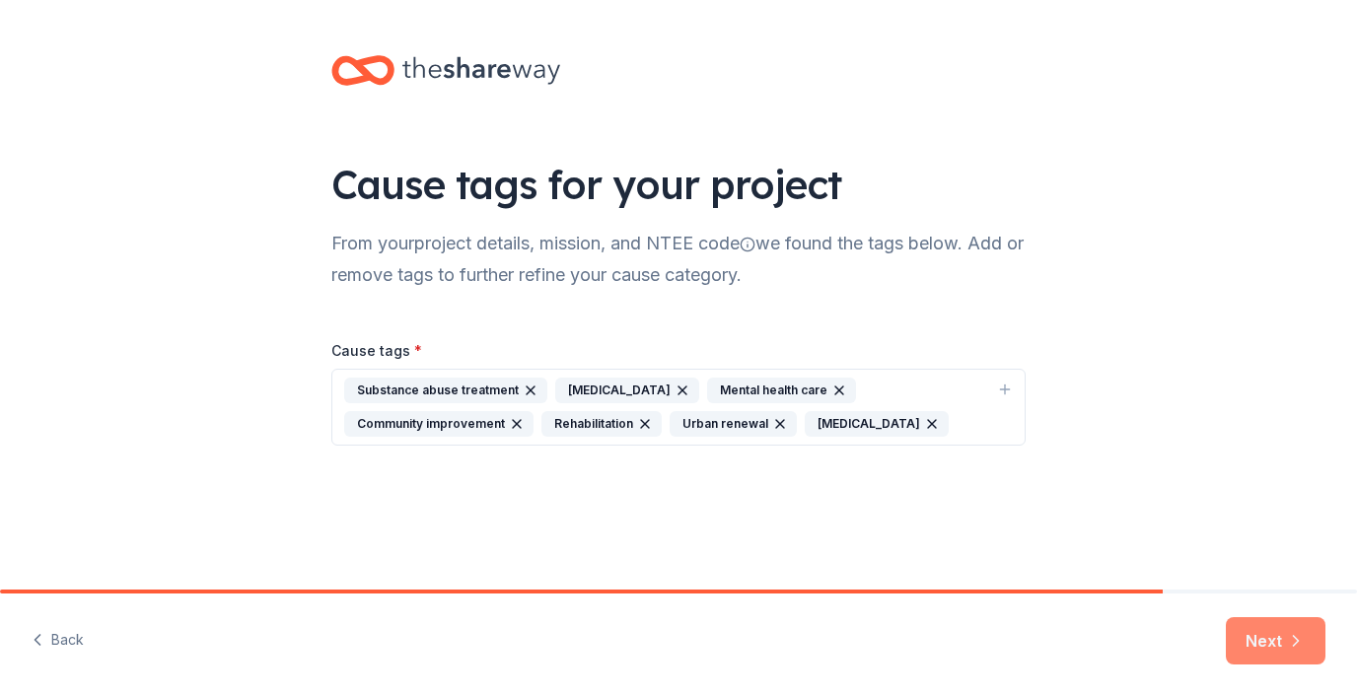
click at [1260, 649] on button "Next" at bounding box center [1276, 640] width 100 height 47
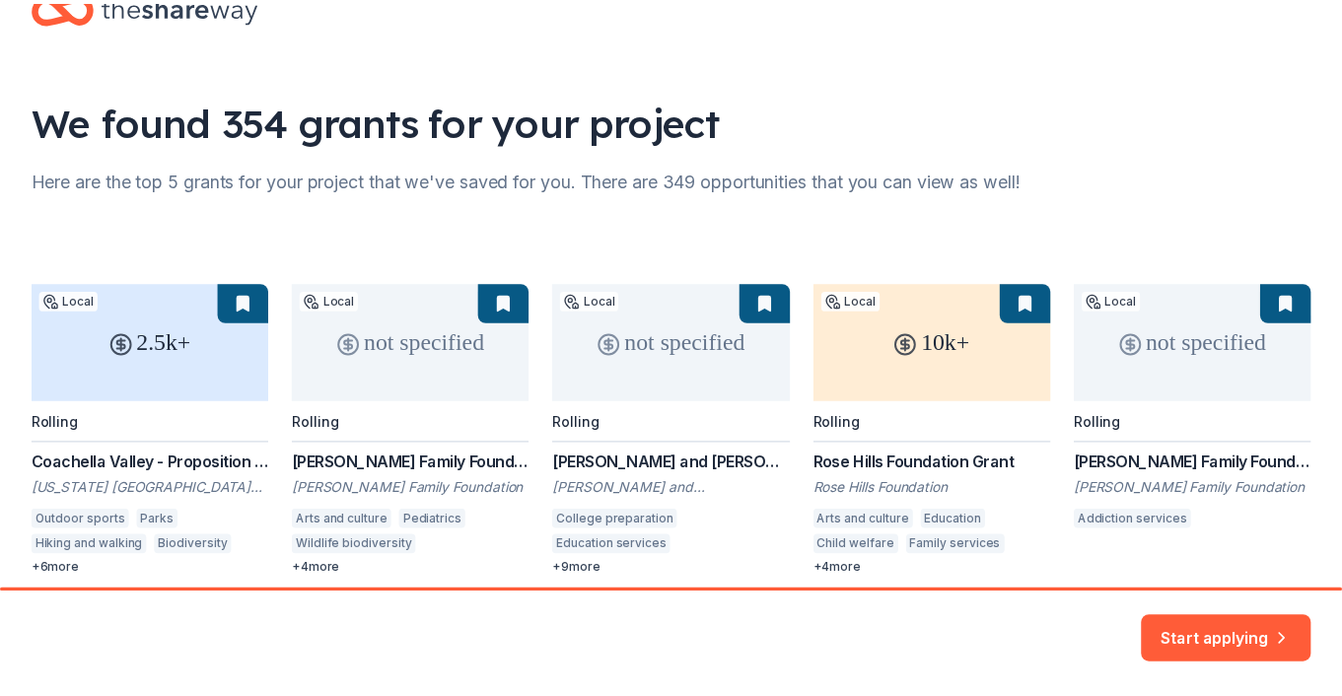
scroll to position [145, 0]
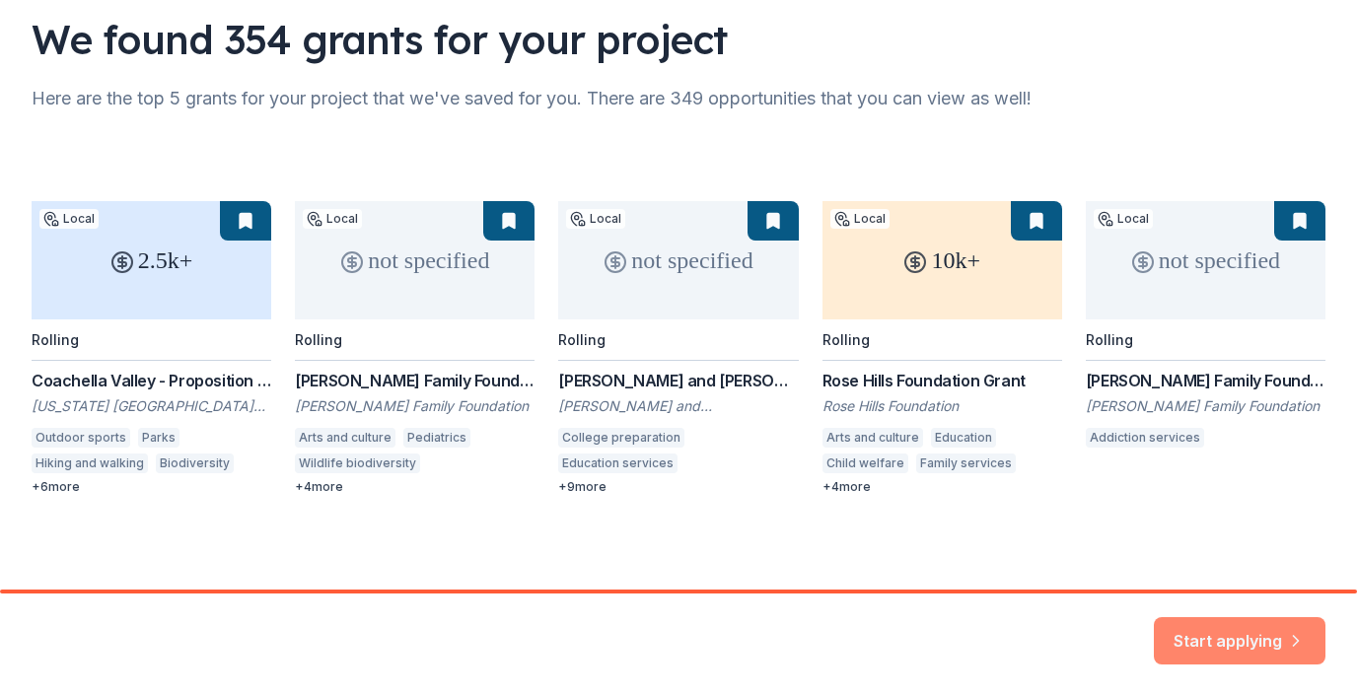
click at [1215, 633] on button "Start applying" at bounding box center [1240, 628] width 172 height 47
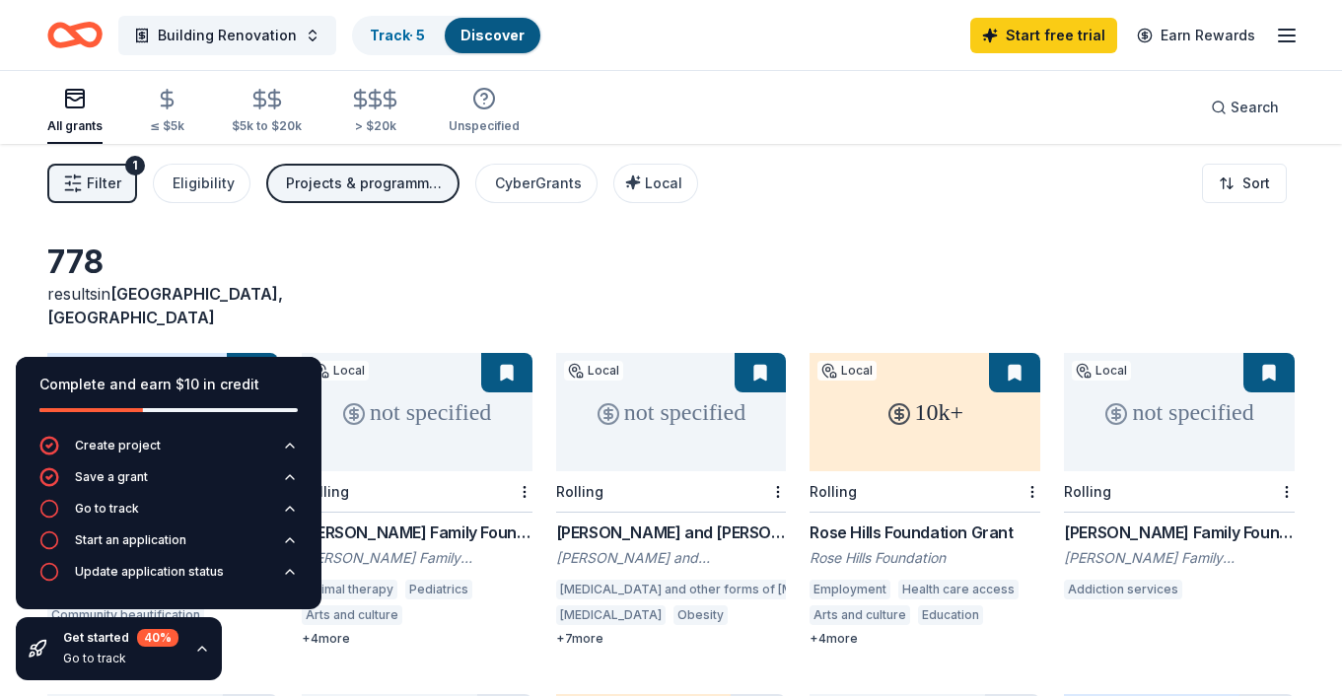
click at [899, 405] on div "10k+" at bounding box center [925, 412] width 231 height 118
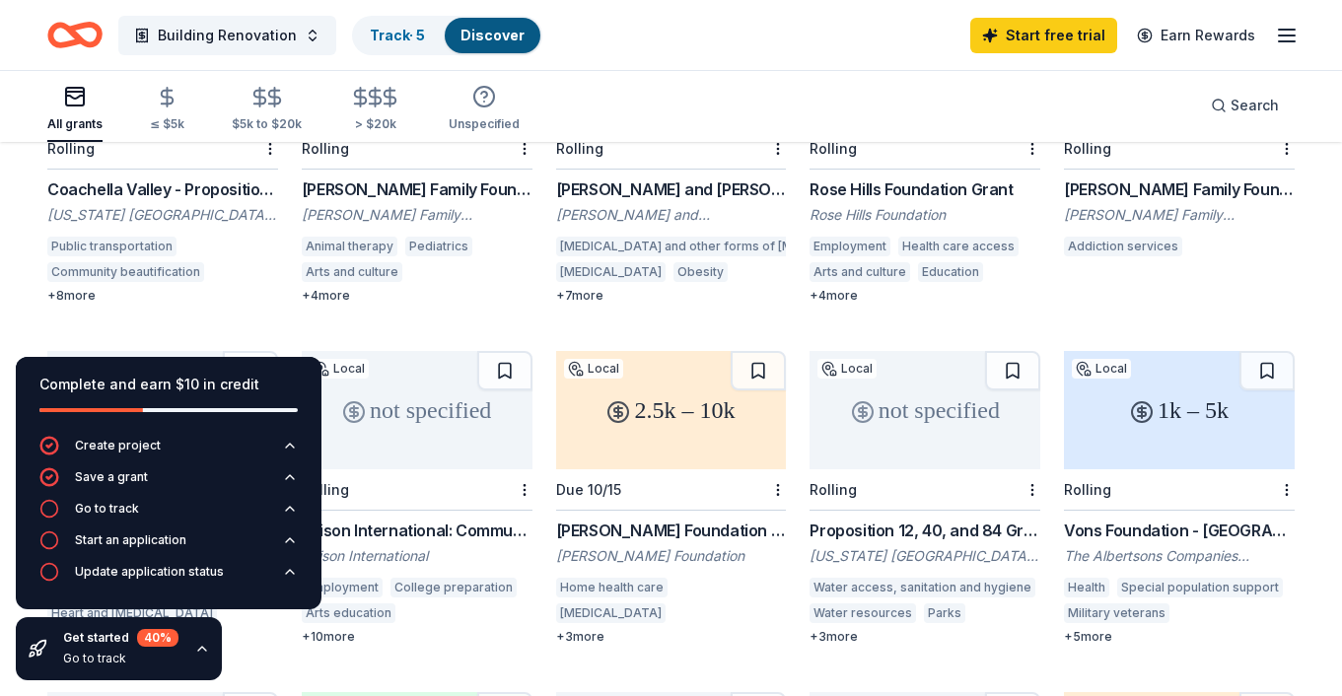
scroll to position [394, 0]
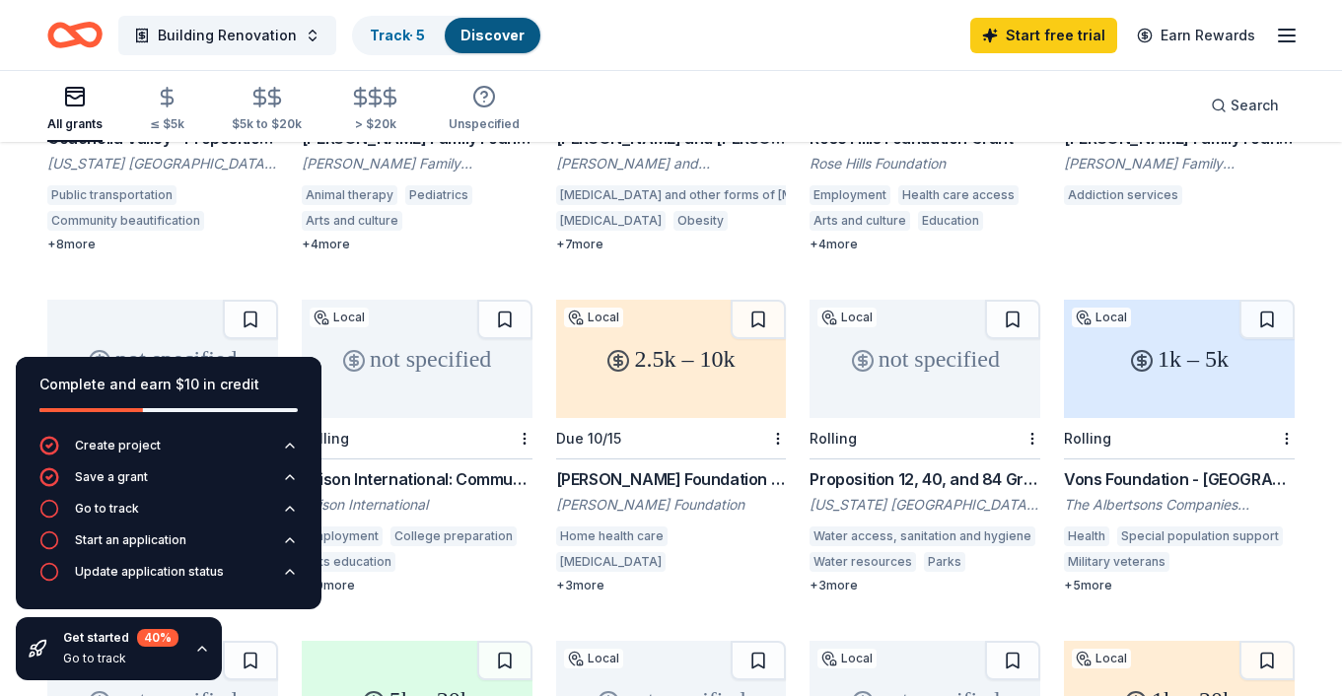
click at [671, 388] on div "2.5k – 10k" at bounding box center [671, 359] width 231 height 118
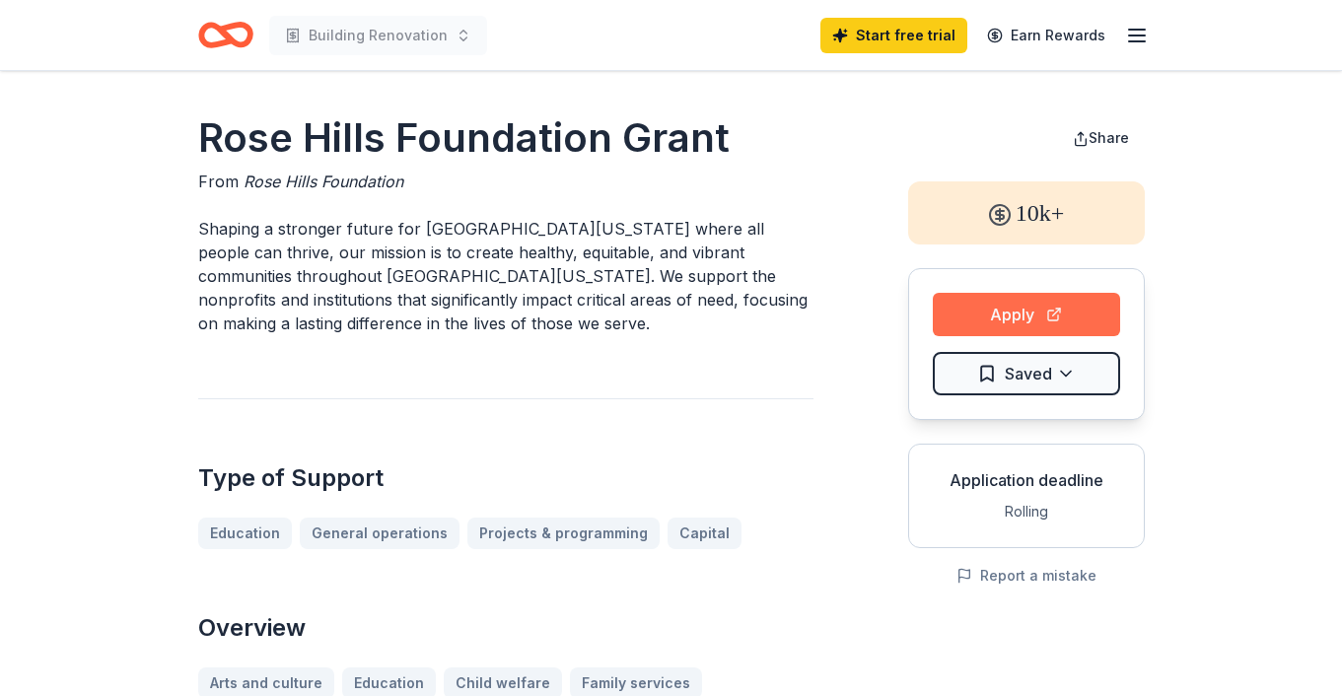
click at [1012, 317] on button "Apply" at bounding box center [1026, 314] width 187 height 43
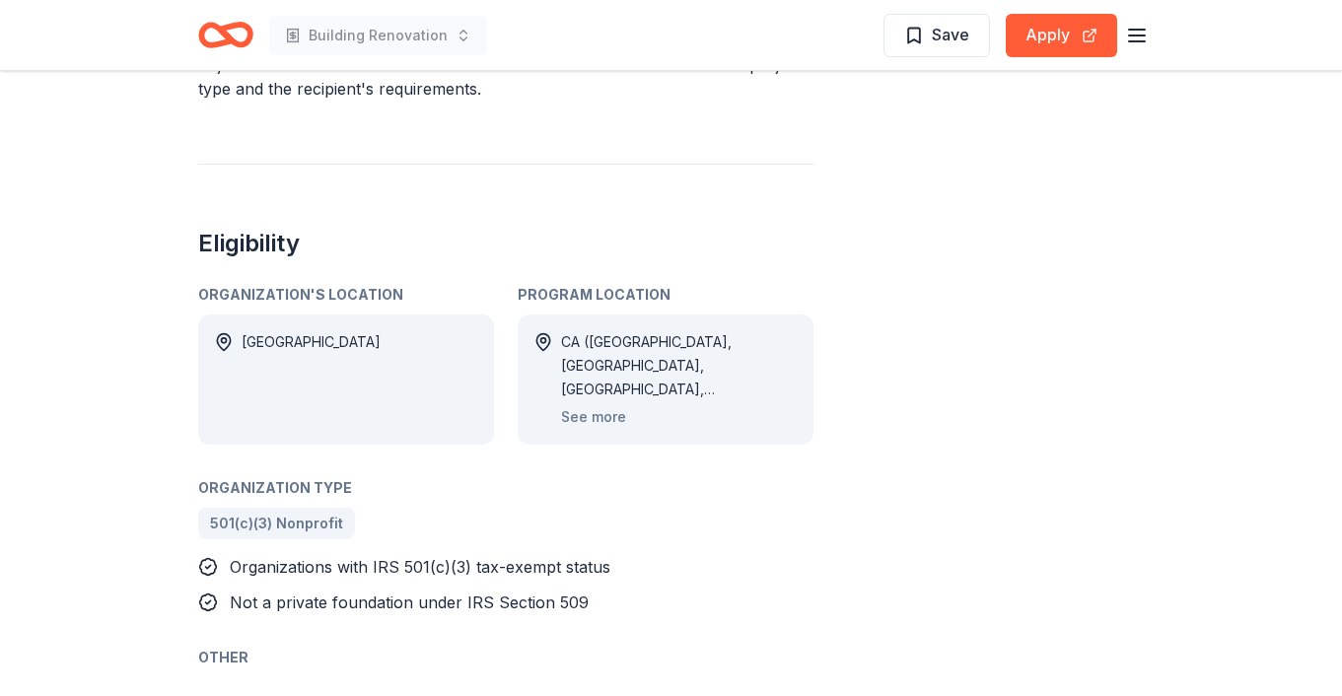
scroll to position [592, 0]
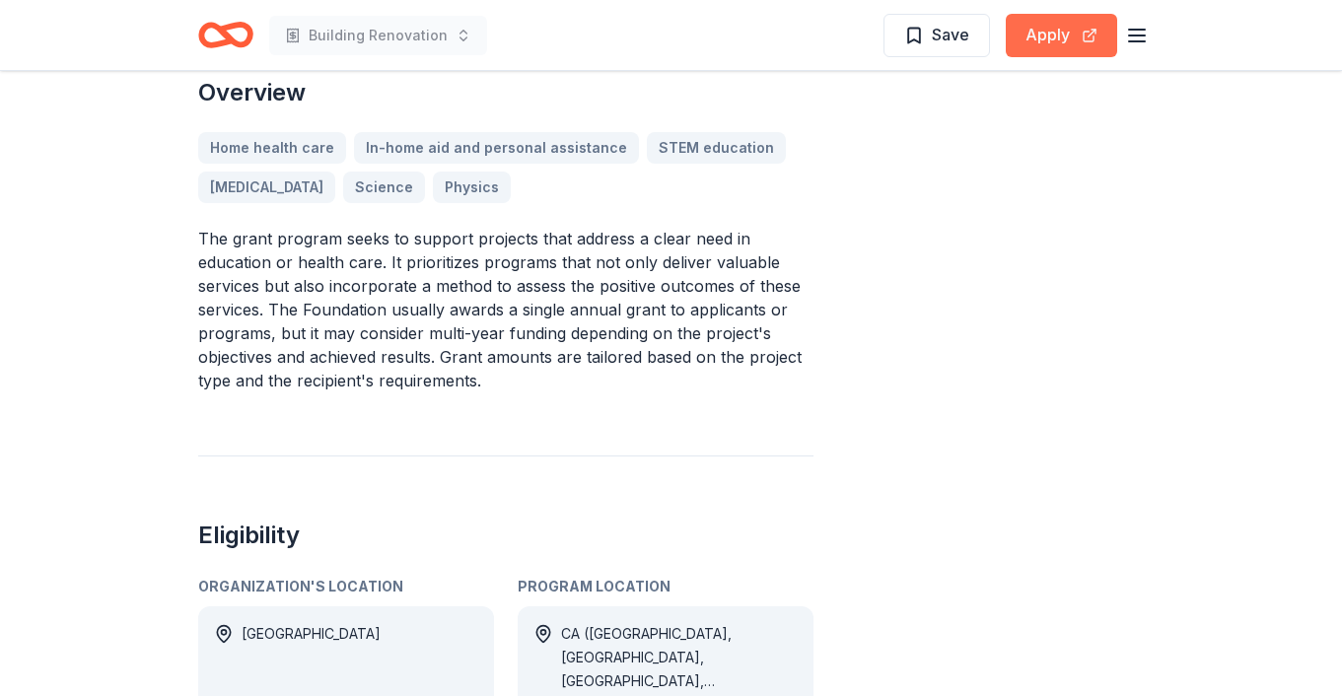
click at [1056, 34] on button "Apply" at bounding box center [1061, 35] width 111 height 43
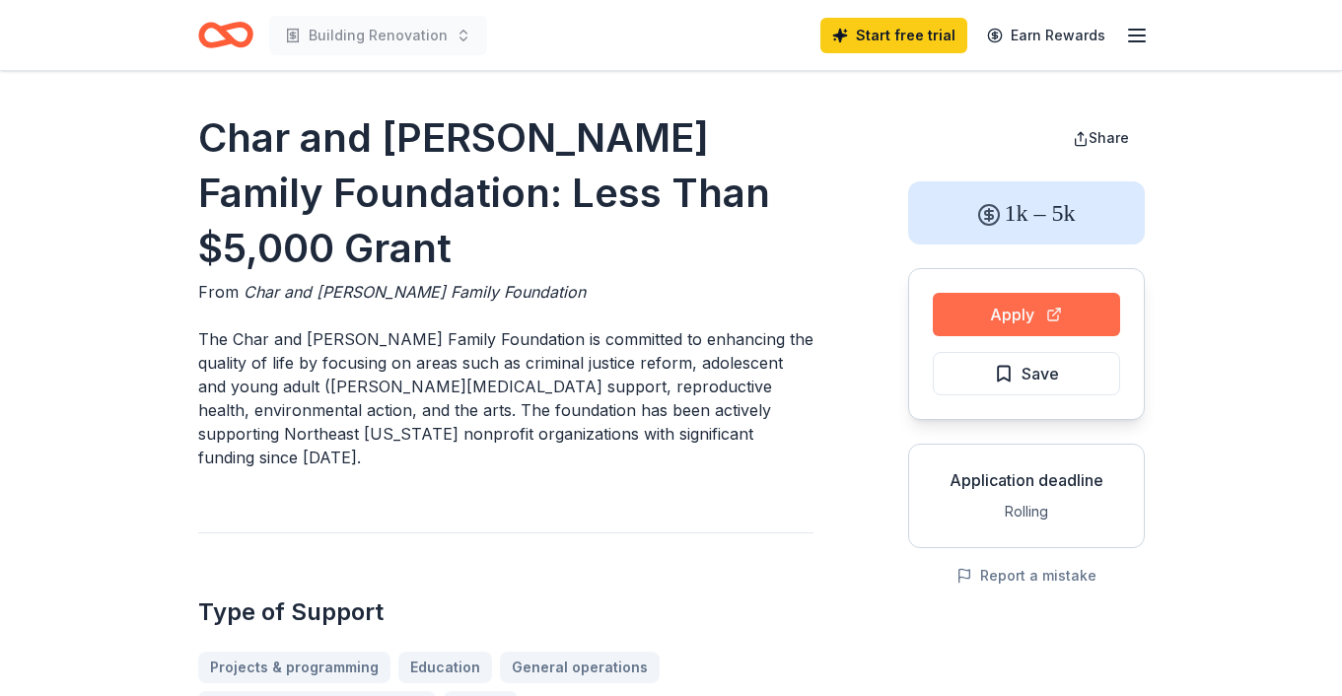
click at [1019, 317] on button "Apply" at bounding box center [1026, 314] width 187 height 43
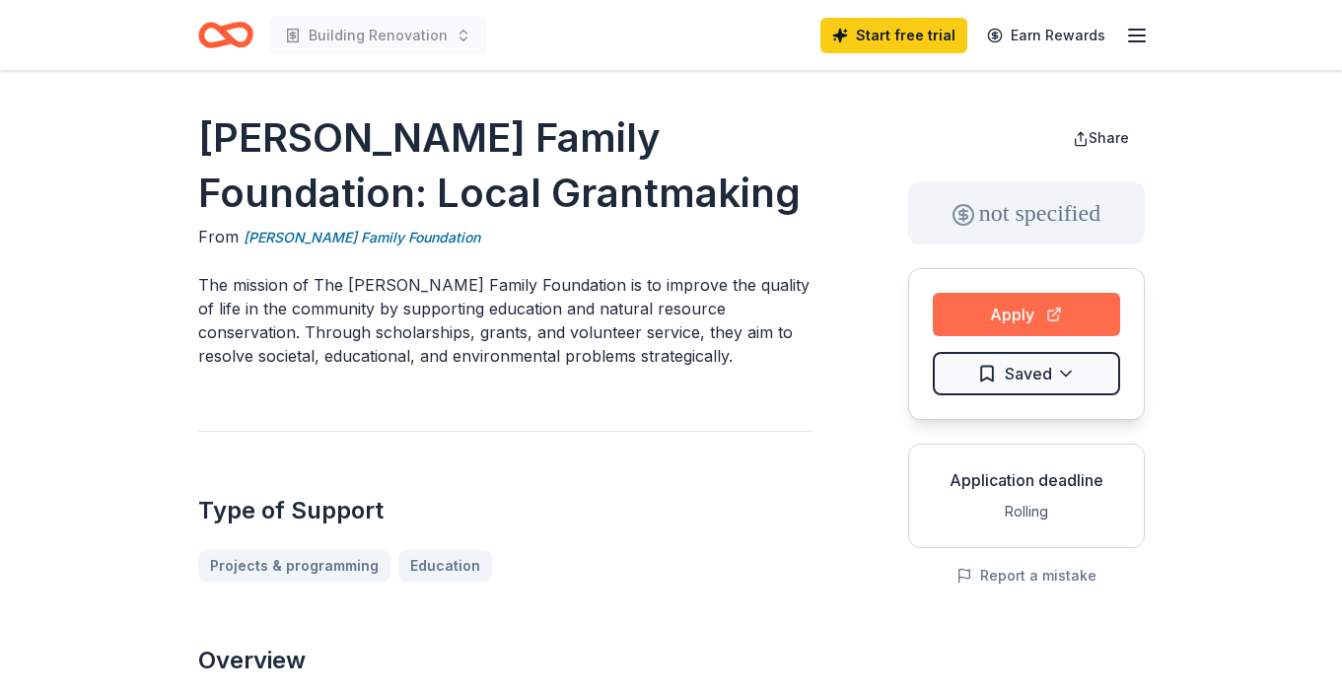
click at [1057, 314] on button "Apply" at bounding box center [1026, 314] width 187 height 43
click at [1141, 31] on icon "button" at bounding box center [1137, 36] width 24 height 24
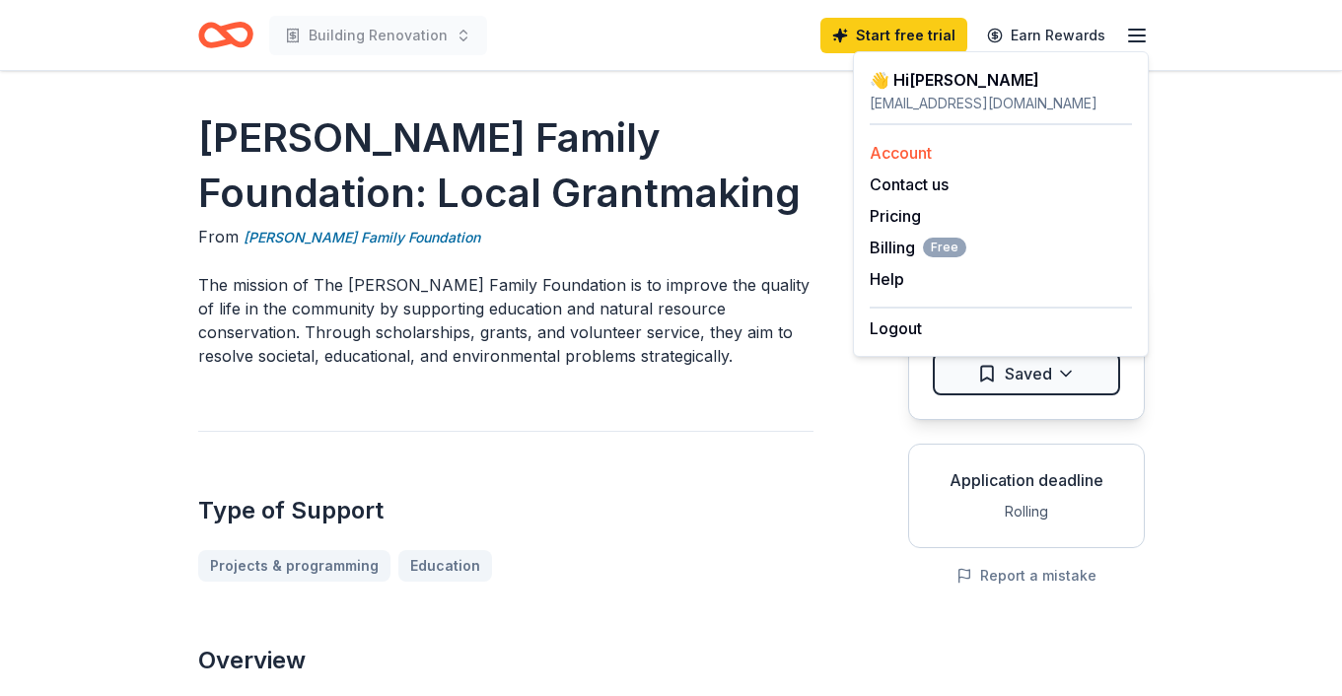
click at [907, 155] on link "Account" at bounding box center [901, 153] width 62 height 20
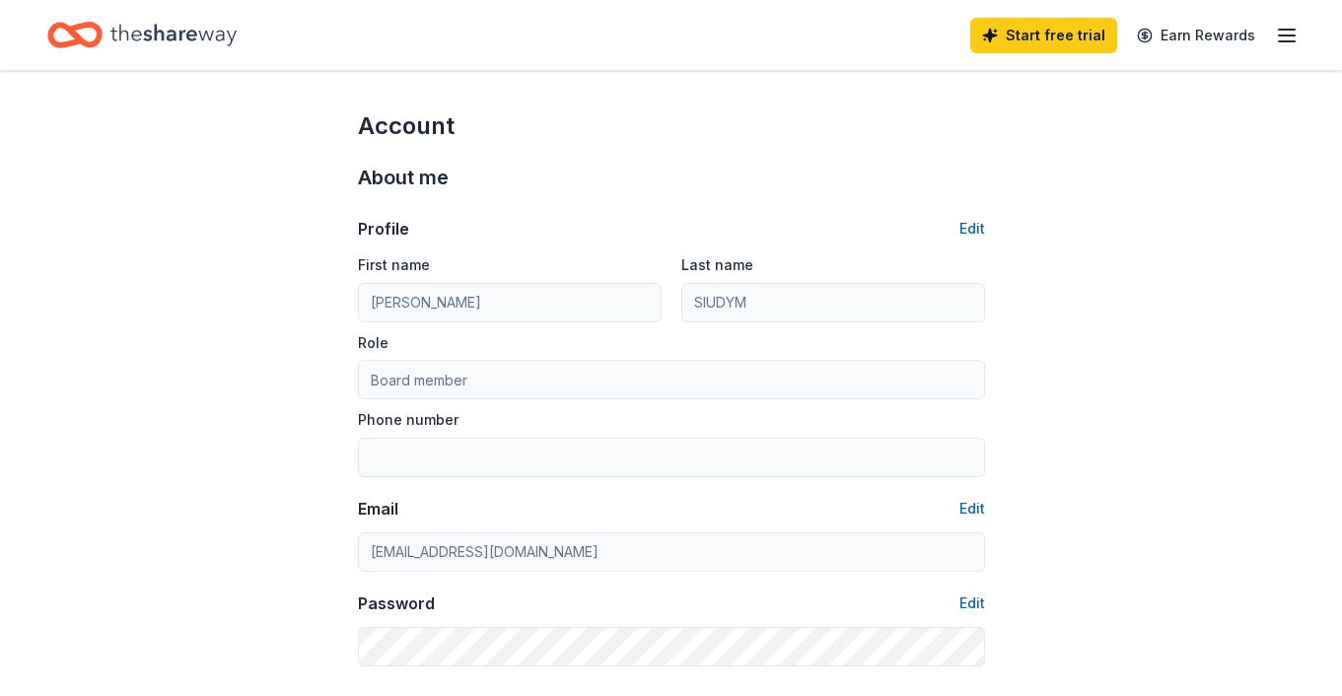
click at [1289, 35] on line "button" at bounding box center [1287, 35] width 16 height 0
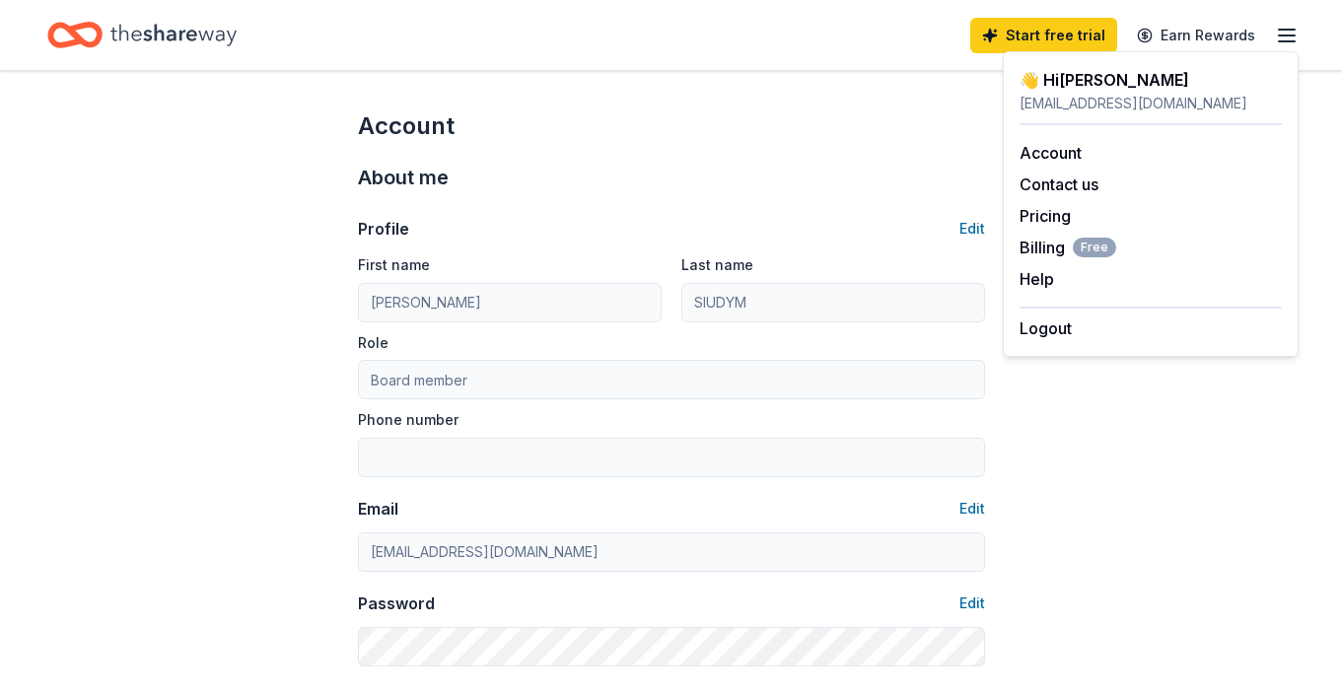
click at [1143, 99] on div "[EMAIL_ADDRESS][DOMAIN_NAME]" at bounding box center [1151, 104] width 262 height 24
click at [1045, 89] on div "👋 Hi [PERSON_NAME]" at bounding box center [1151, 80] width 262 height 24
click at [1046, 88] on div "👋 Hi [PERSON_NAME]" at bounding box center [1151, 80] width 262 height 24
click at [1027, 88] on div "👋 Hi [PERSON_NAME]" at bounding box center [1151, 80] width 262 height 24
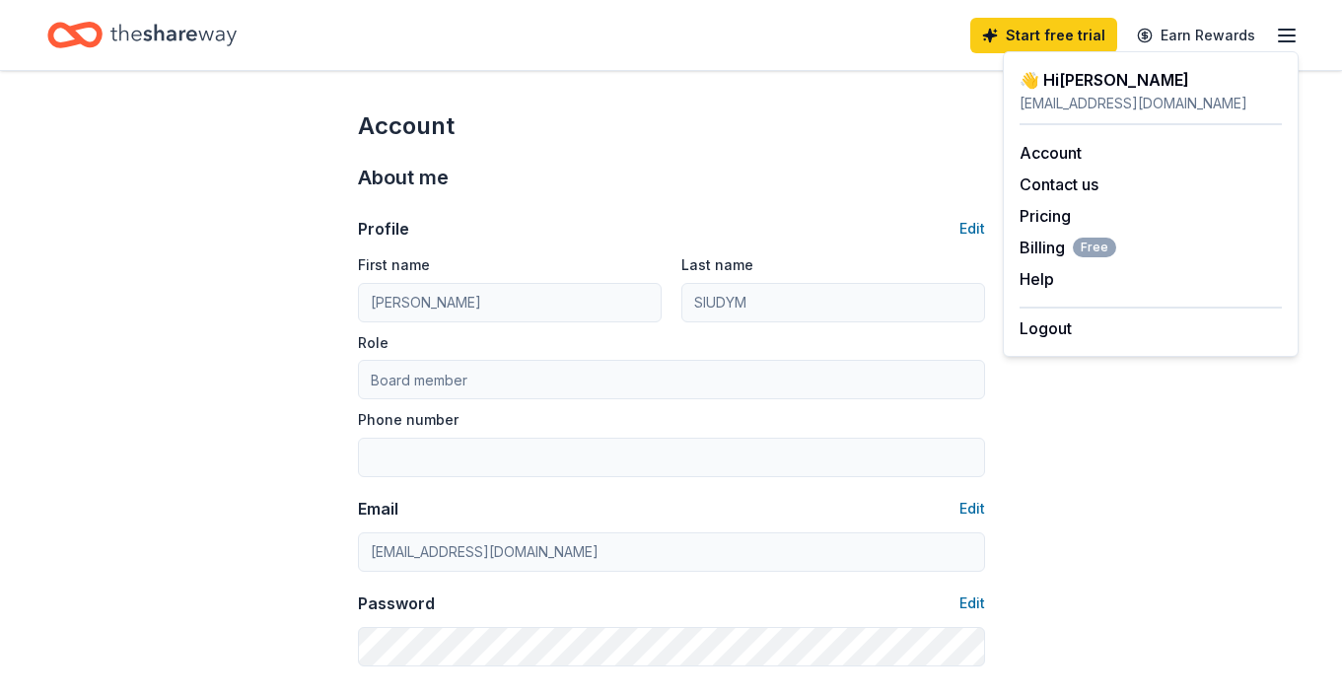
click at [1133, 86] on div "👋 Hi [PERSON_NAME]" at bounding box center [1151, 80] width 262 height 24
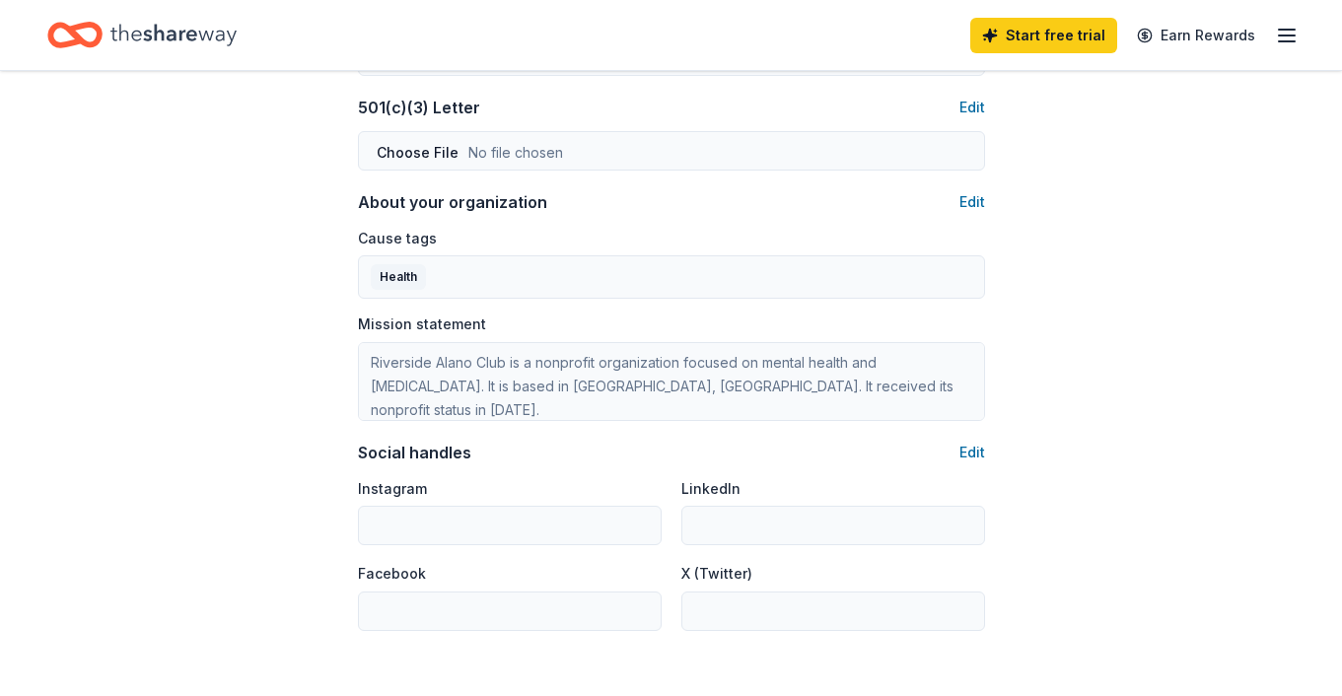
scroll to position [1085, 0]
